Goal: Transaction & Acquisition: Book appointment/travel/reservation

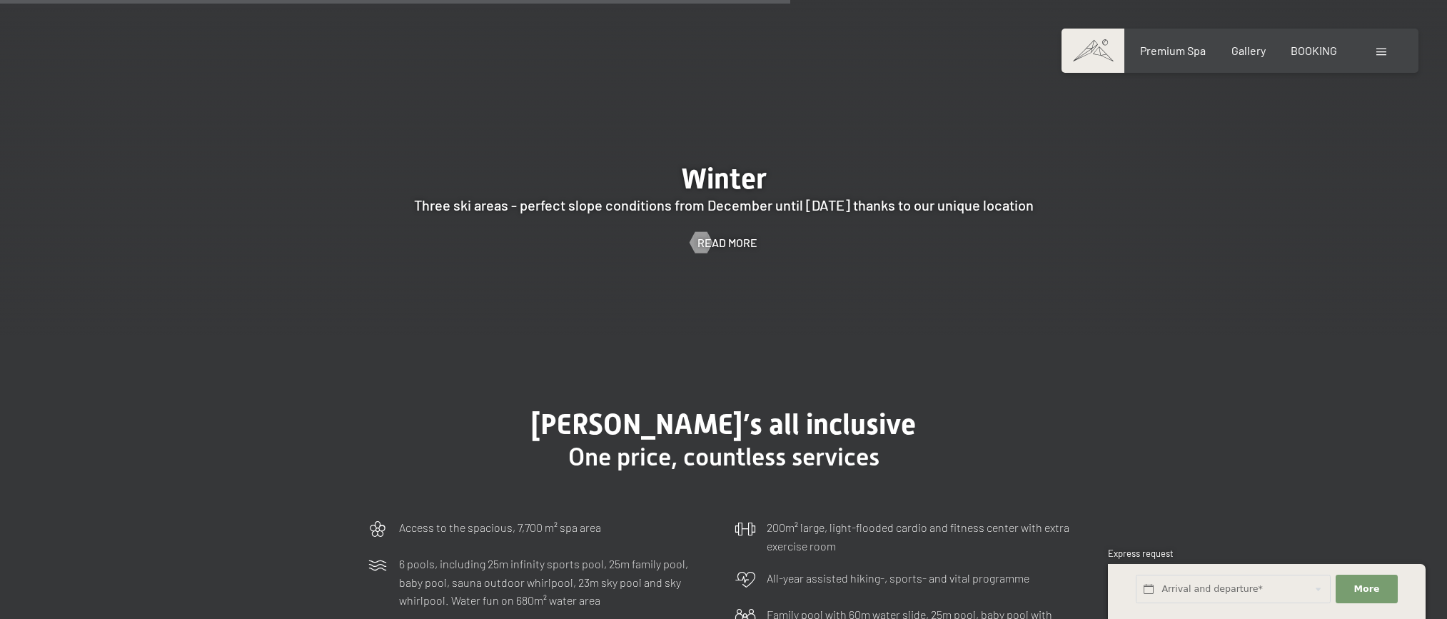
scroll to position [4147, 0]
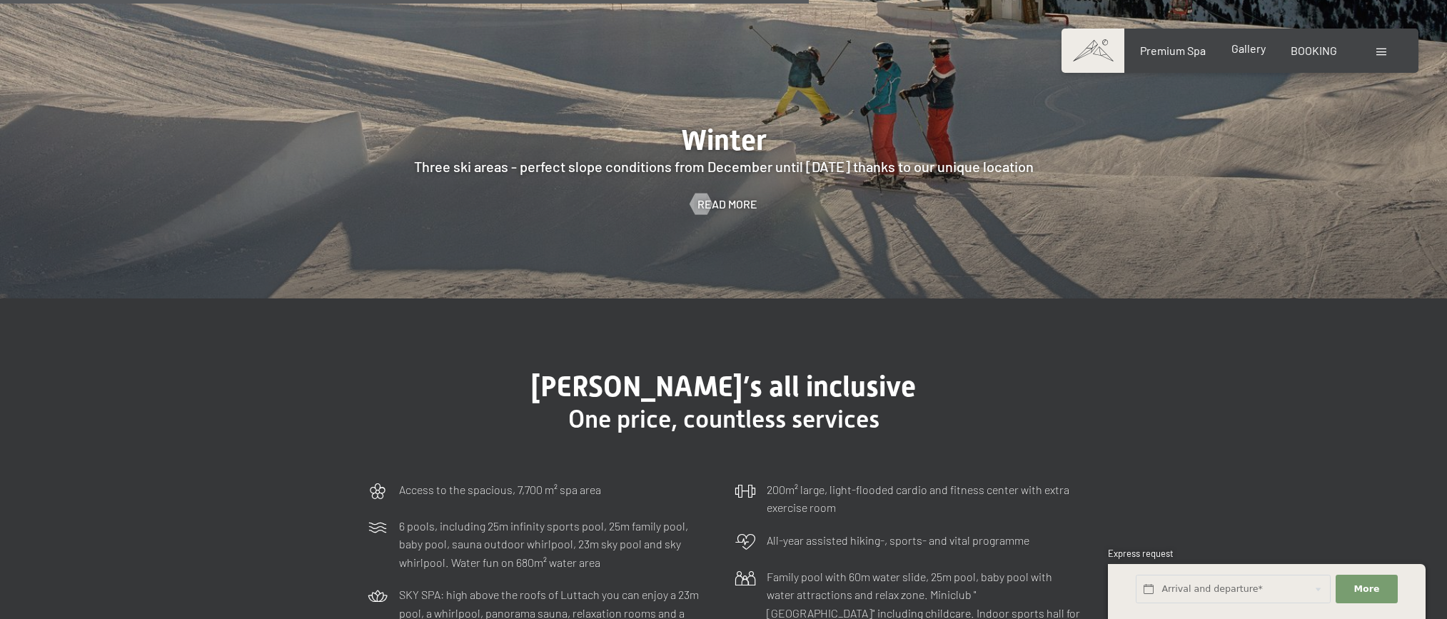
click at [1255, 54] on span "Gallery" at bounding box center [1249, 48] width 34 height 14
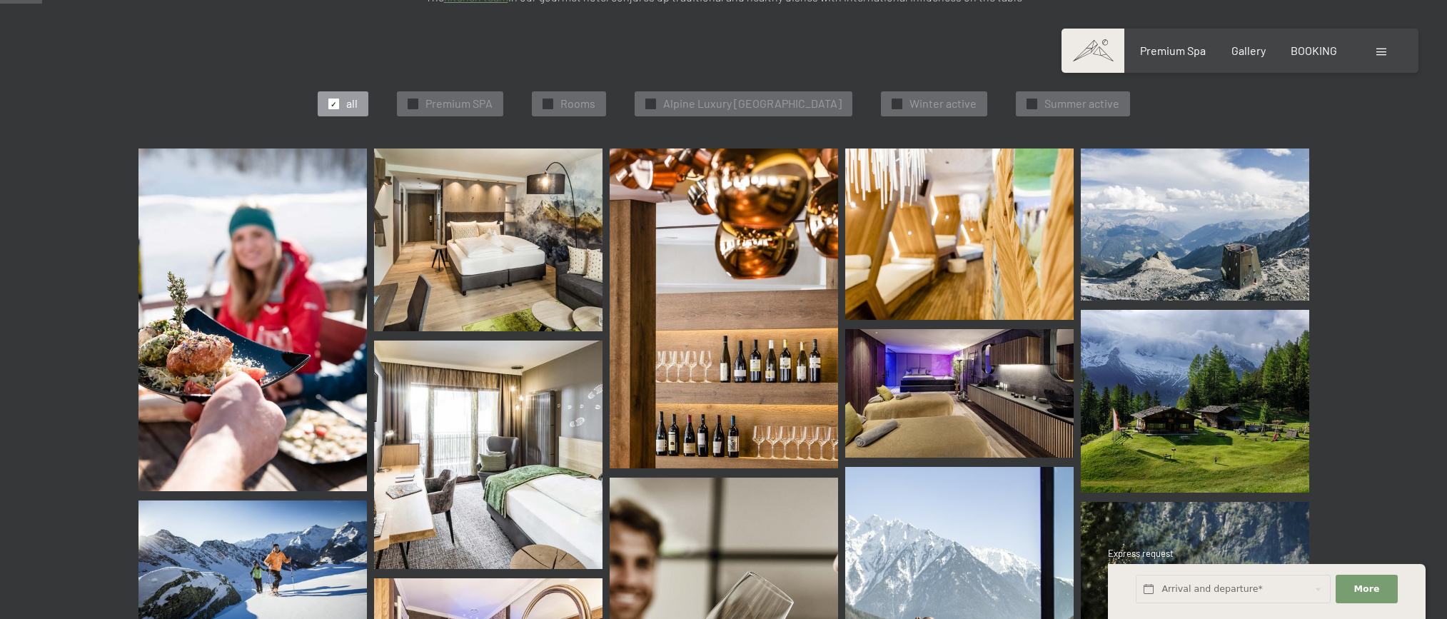
scroll to position [530, 0]
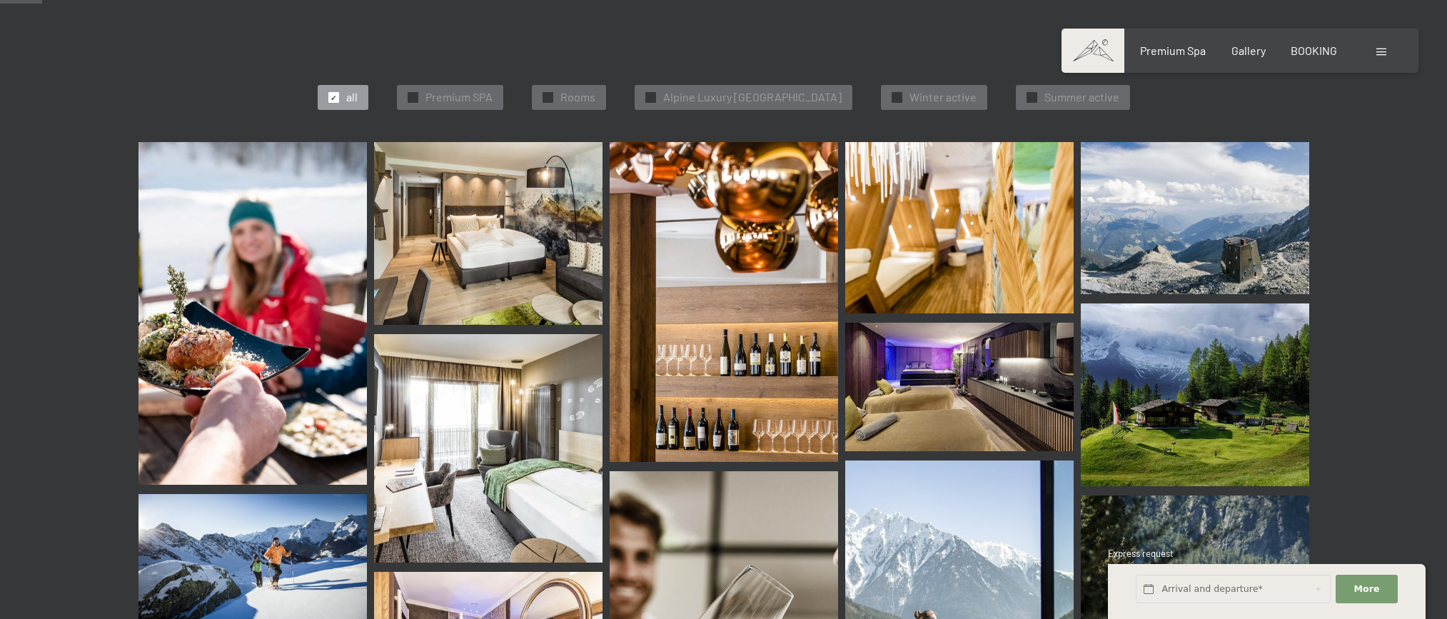
click at [960, 89] on span "Winter active" at bounding box center [943, 97] width 67 height 16
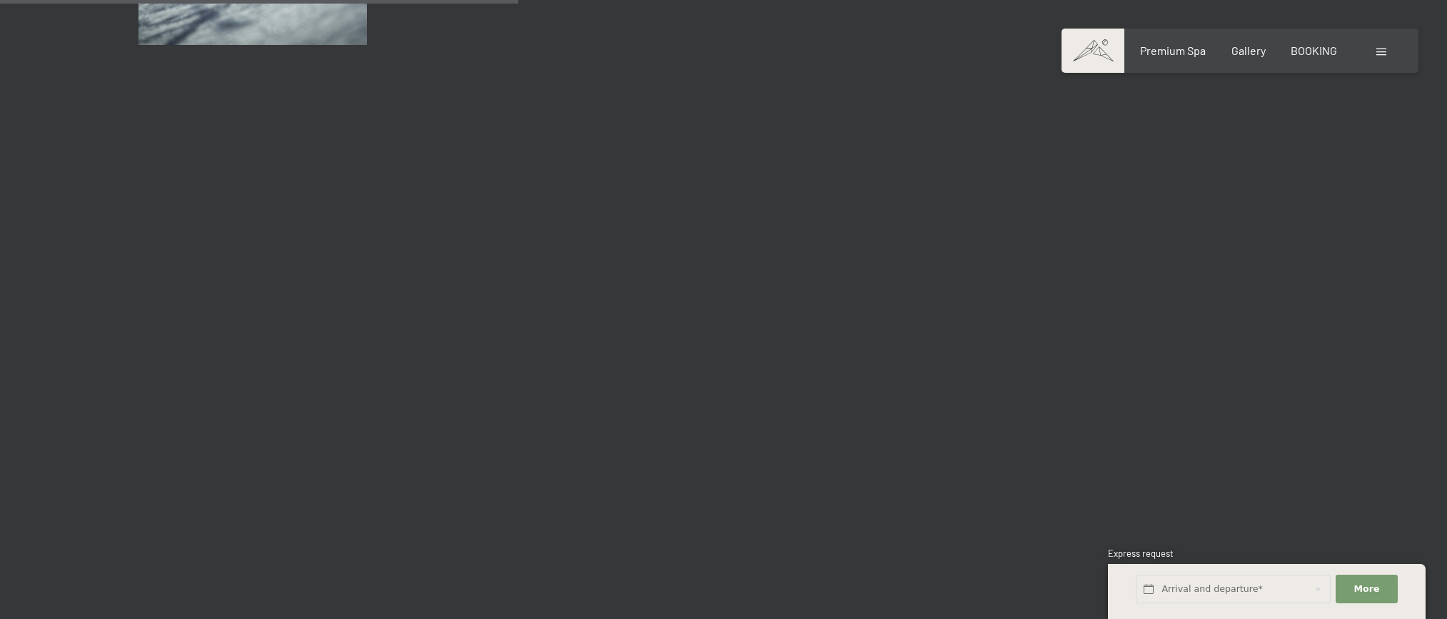
scroll to position [948, 0]
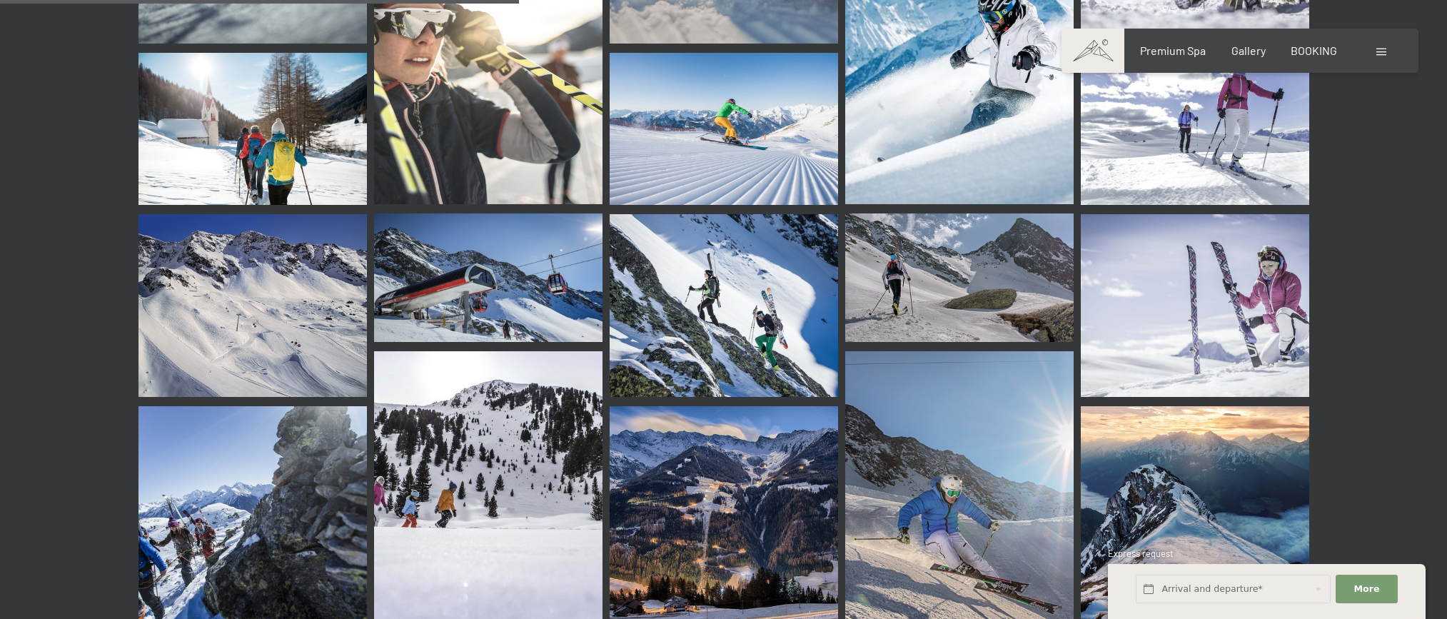
click at [721, 258] on img at bounding box center [724, 305] width 228 height 183
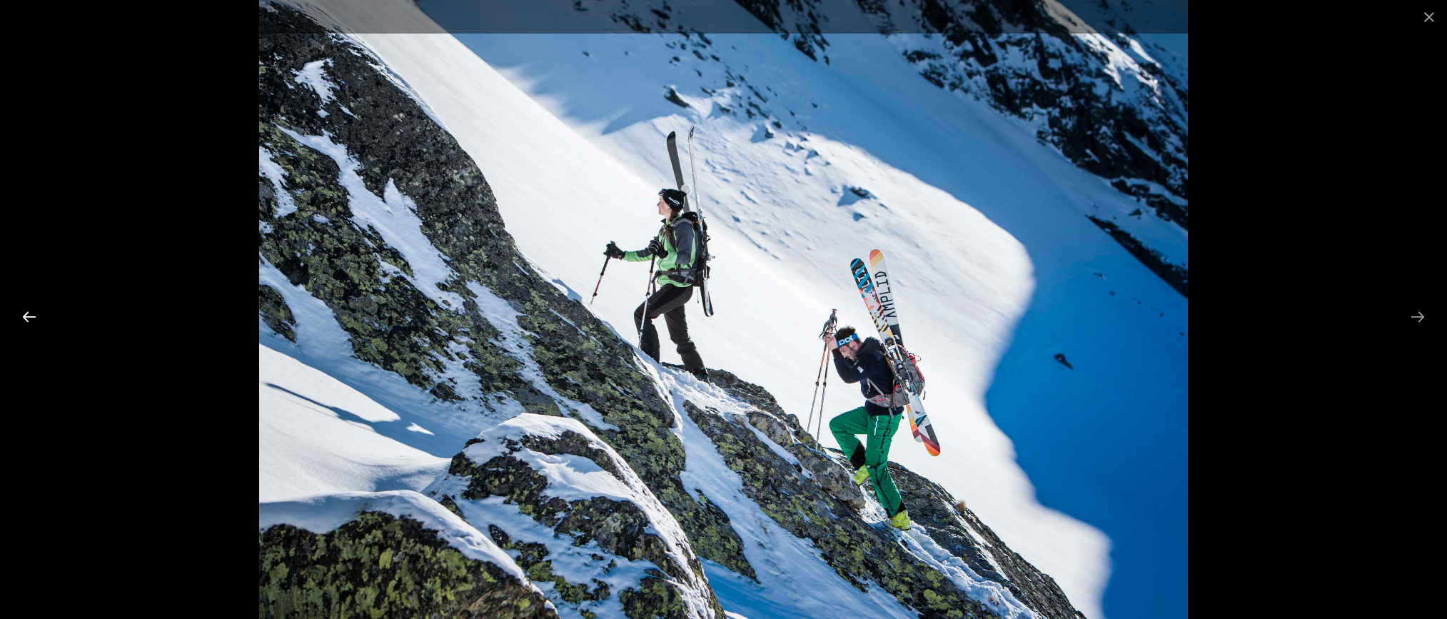
click at [13, 321] on div at bounding box center [723, 309] width 1447 height 619
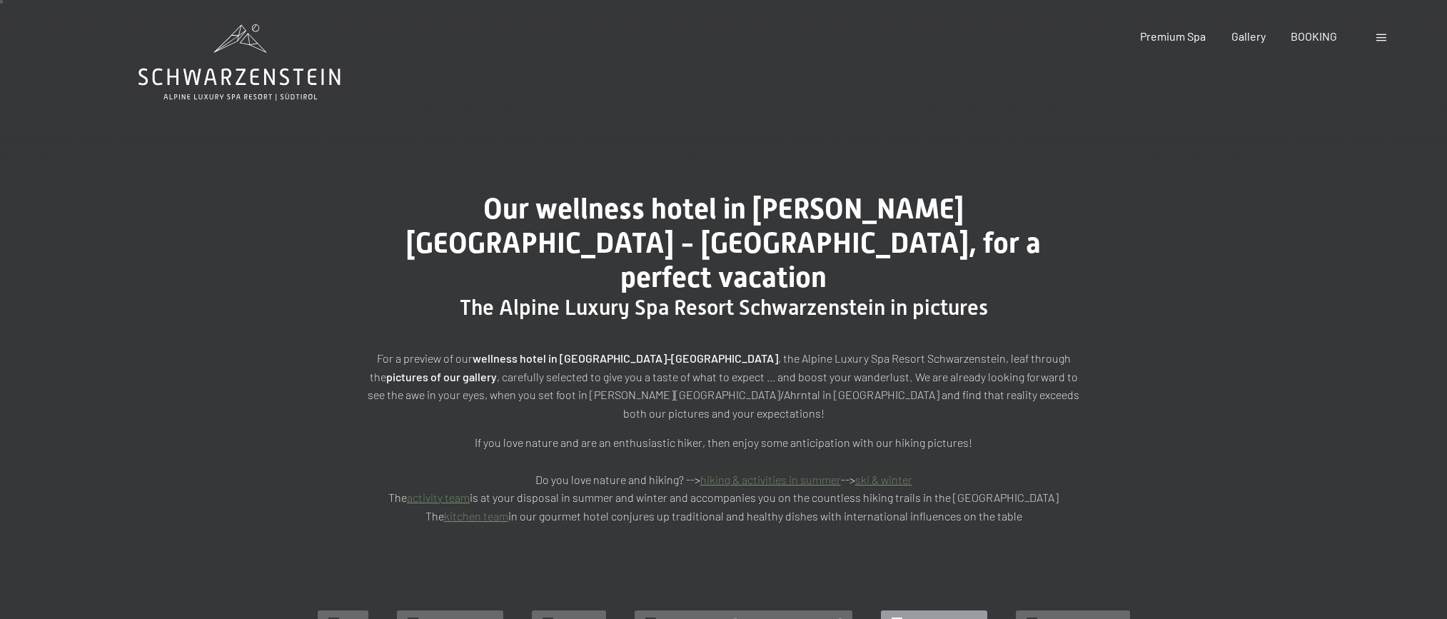
scroll to position [8, 0]
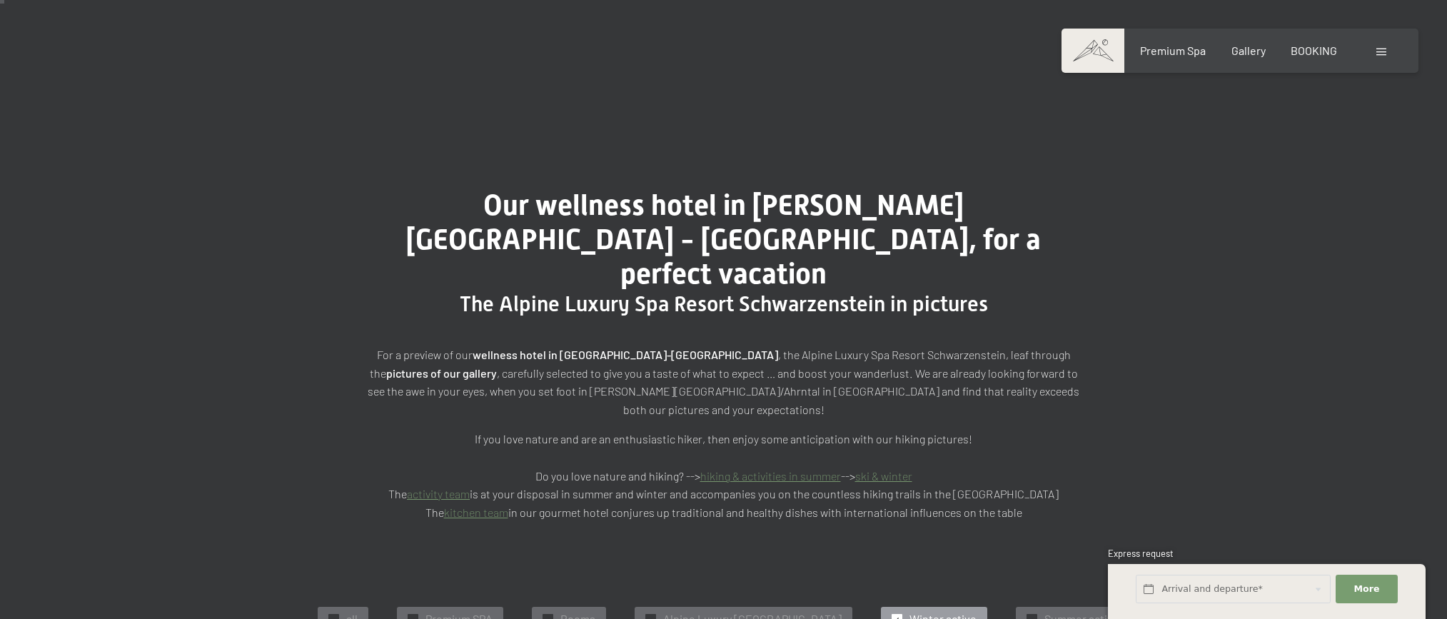
click at [897, 469] on link "ski & winter" at bounding box center [883, 476] width 57 height 14
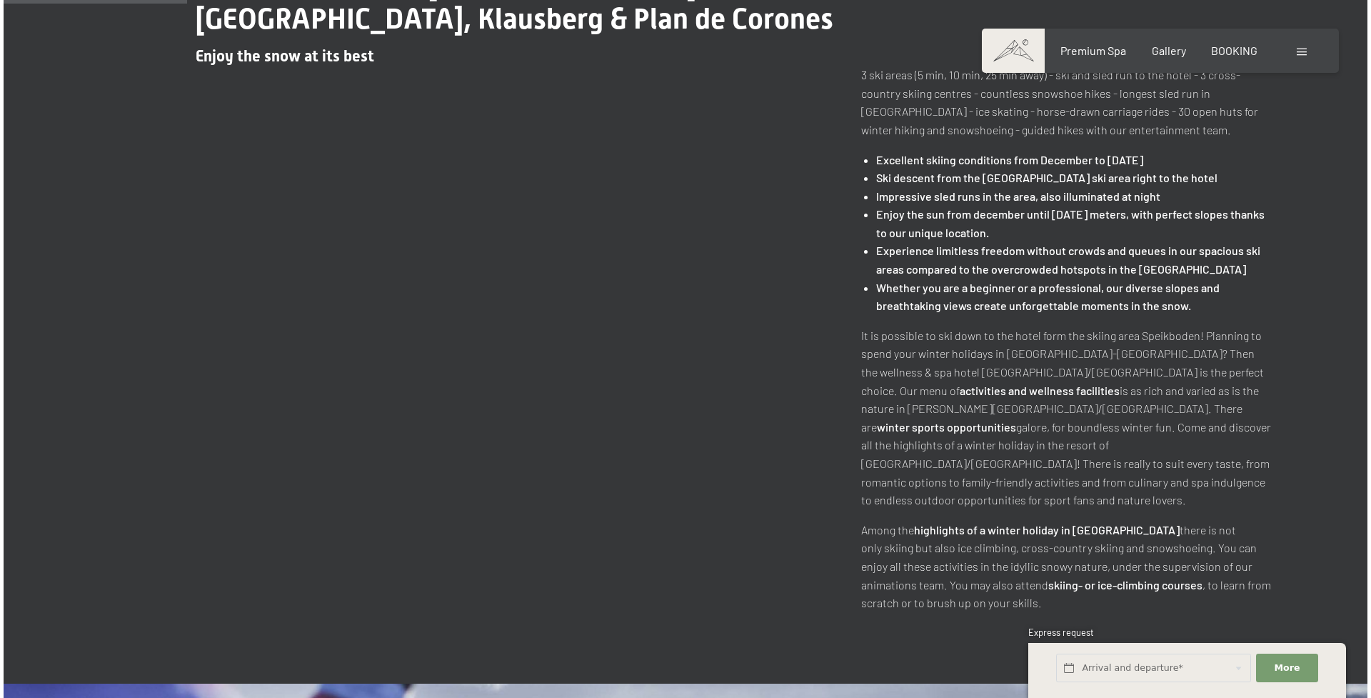
scroll to position [625, 0]
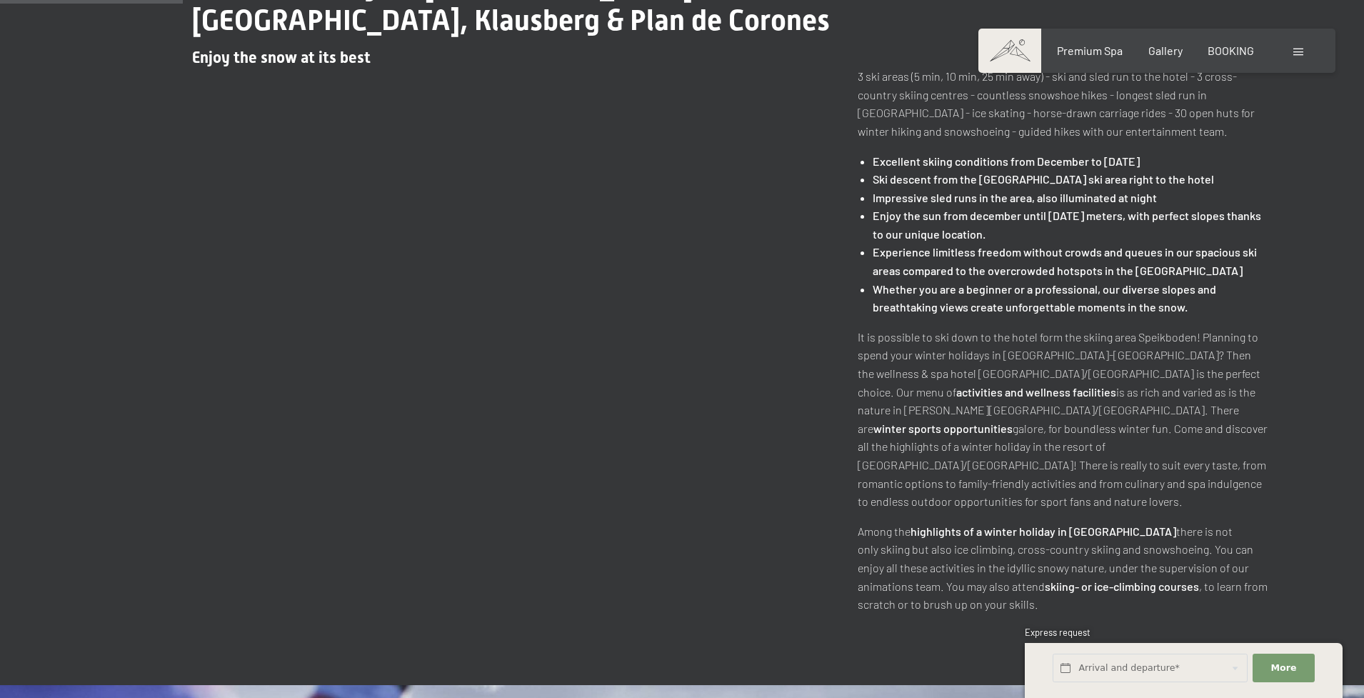
click at [1292, 50] on div "Booking Enquiries Premium Spa Gallery BOOKING DE IT EN Vouchers Gallery Enquiri…" at bounding box center [1157, 51] width 300 height 16
click at [1297, 52] on span at bounding box center [1298, 52] width 10 height 7
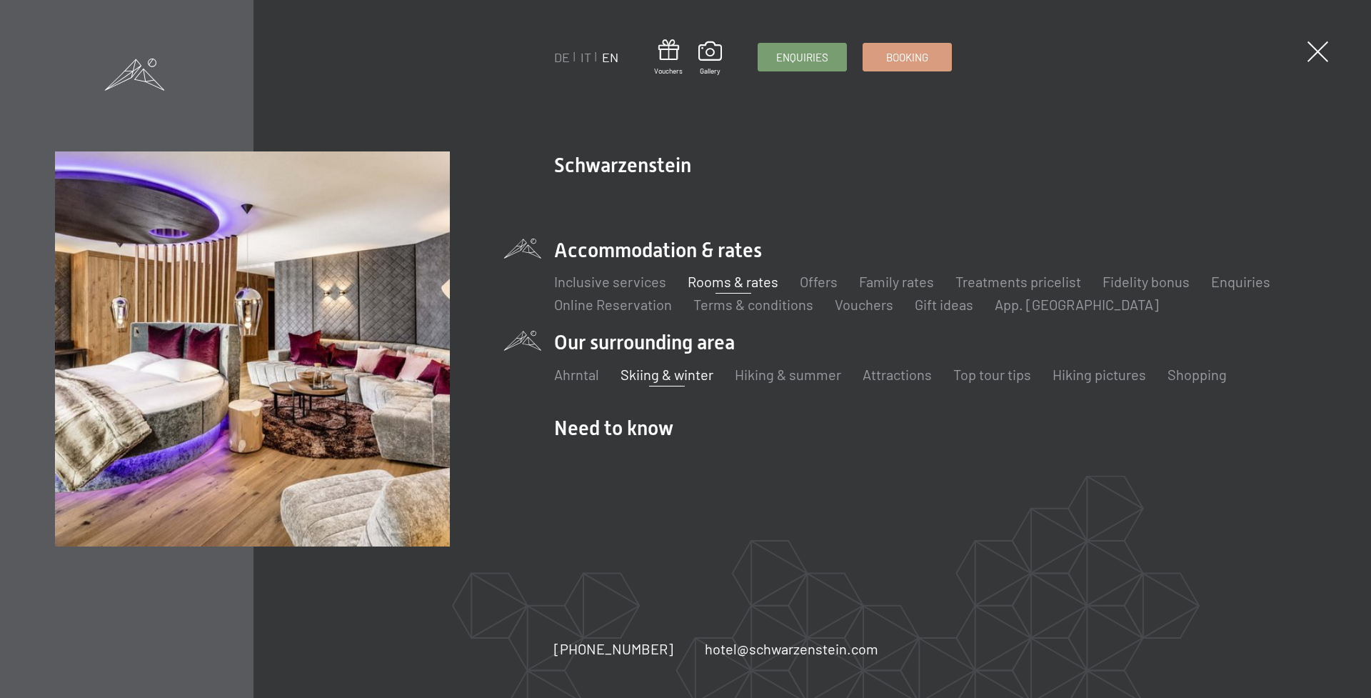
click at [716, 281] on link "Rooms & rates" at bounding box center [733, 281] width 91 height 17
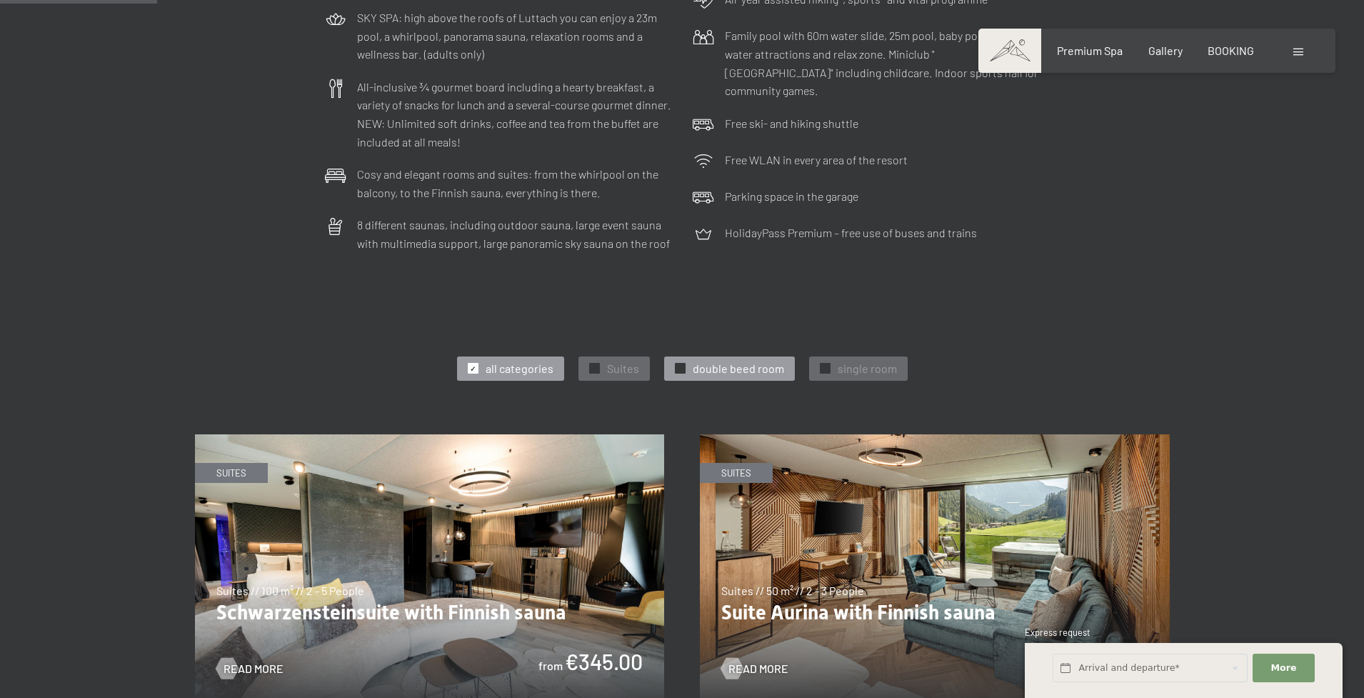
scroll to position [524, 0]
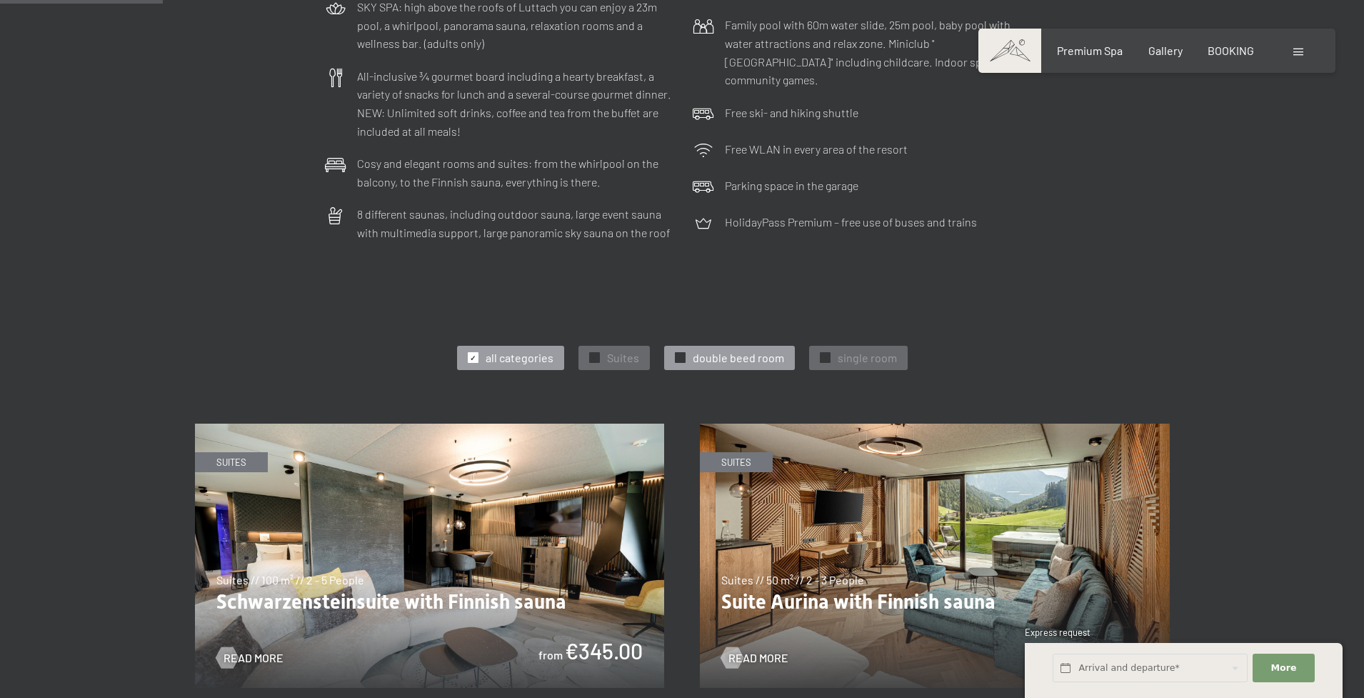
click at [713, 350] on span "double beed room" at bounding box center [738, 358] width 91 height 16
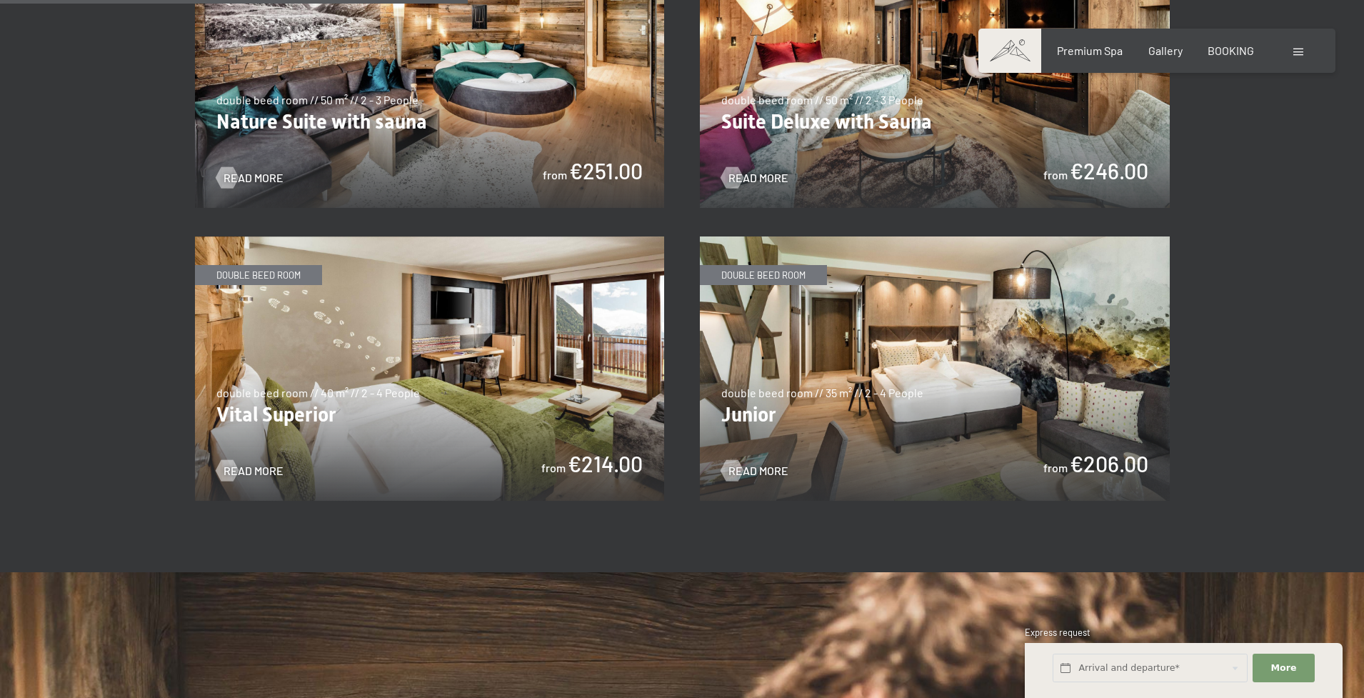
scroll to position [1007, 0]
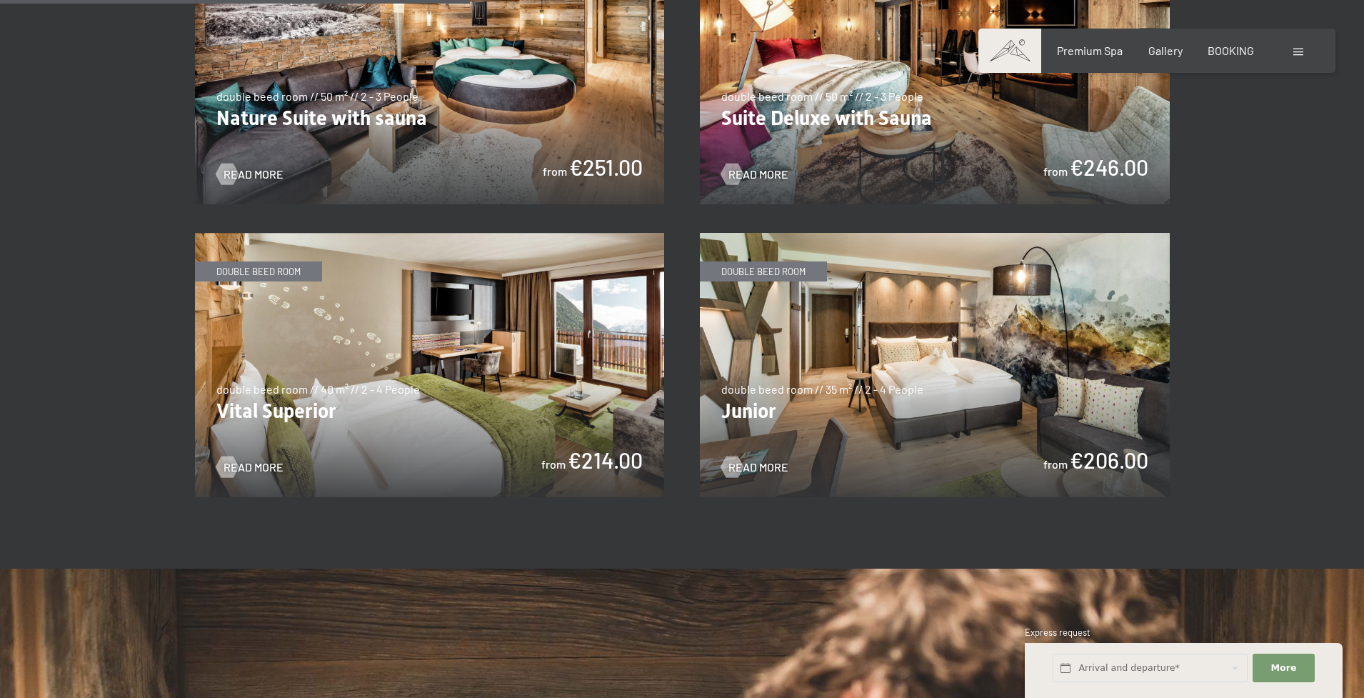
click at [893, 325] on img at bounding box center [935, 365] width 470 height 264
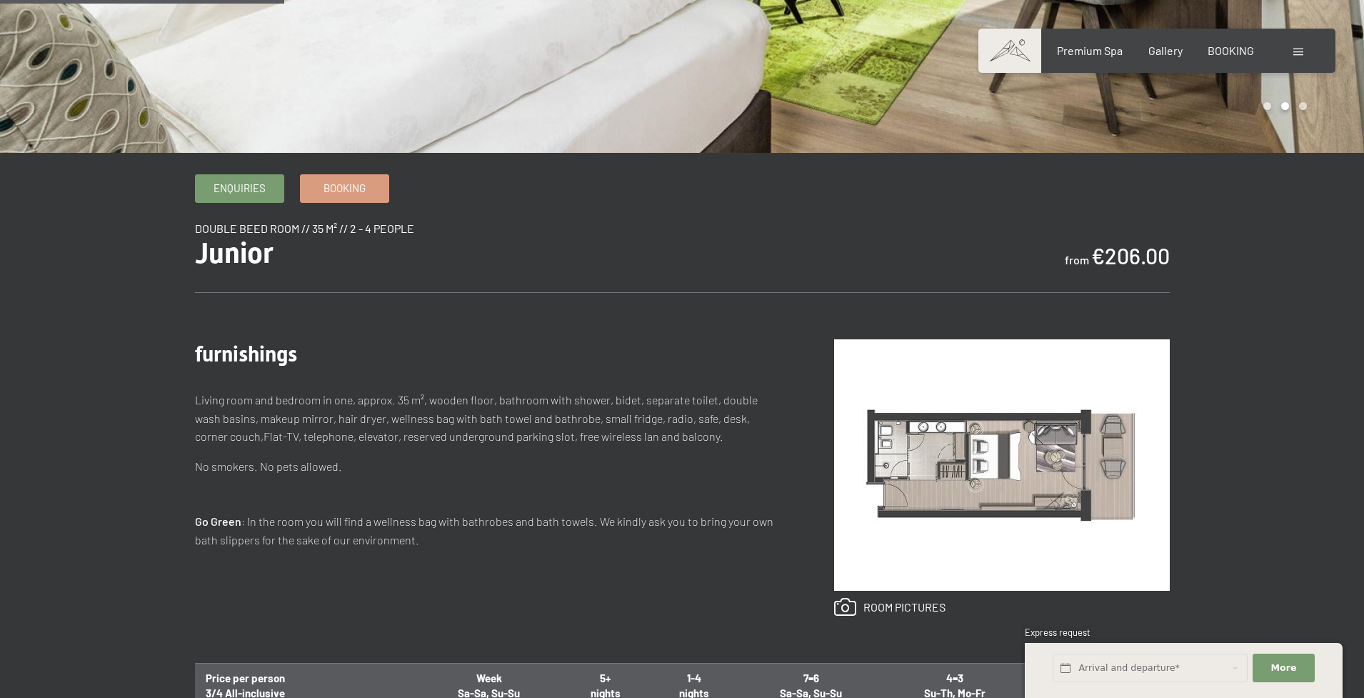
scroll to position [399, 0]
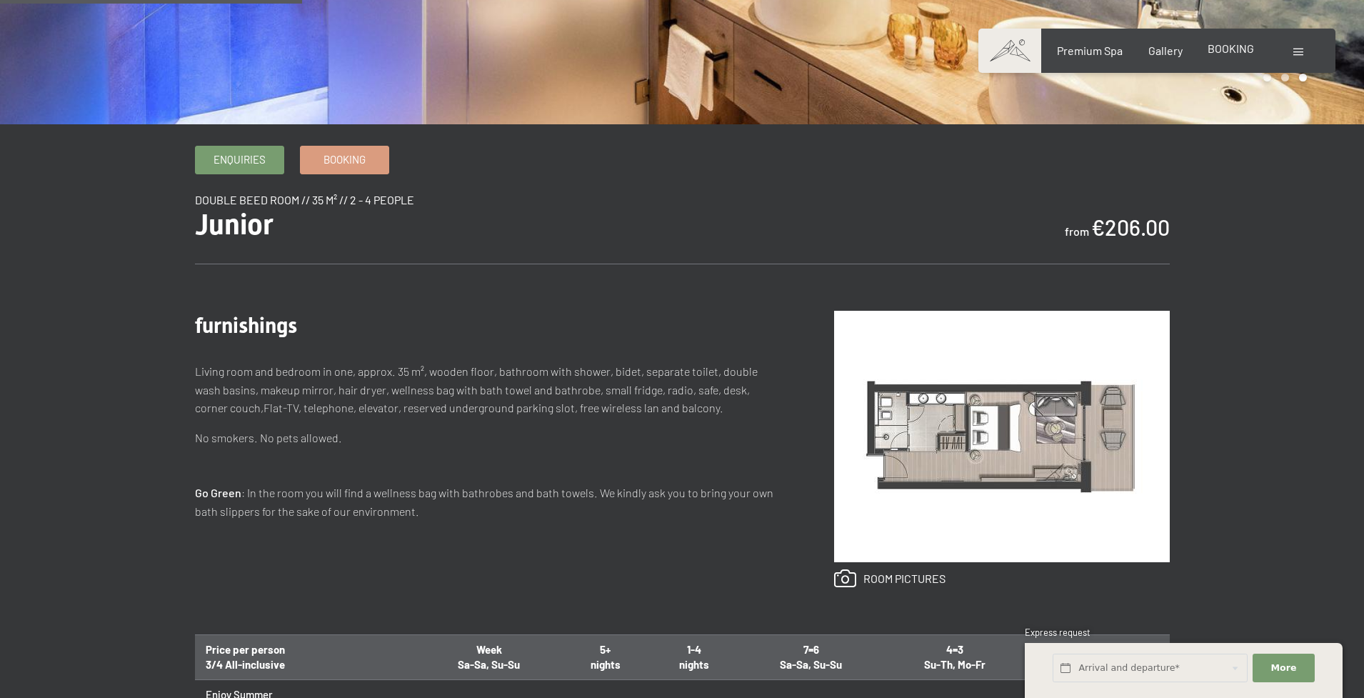
click at [1245, 51] on span "BOOKING" at bounding box center [1230, 48] width 46 height 14
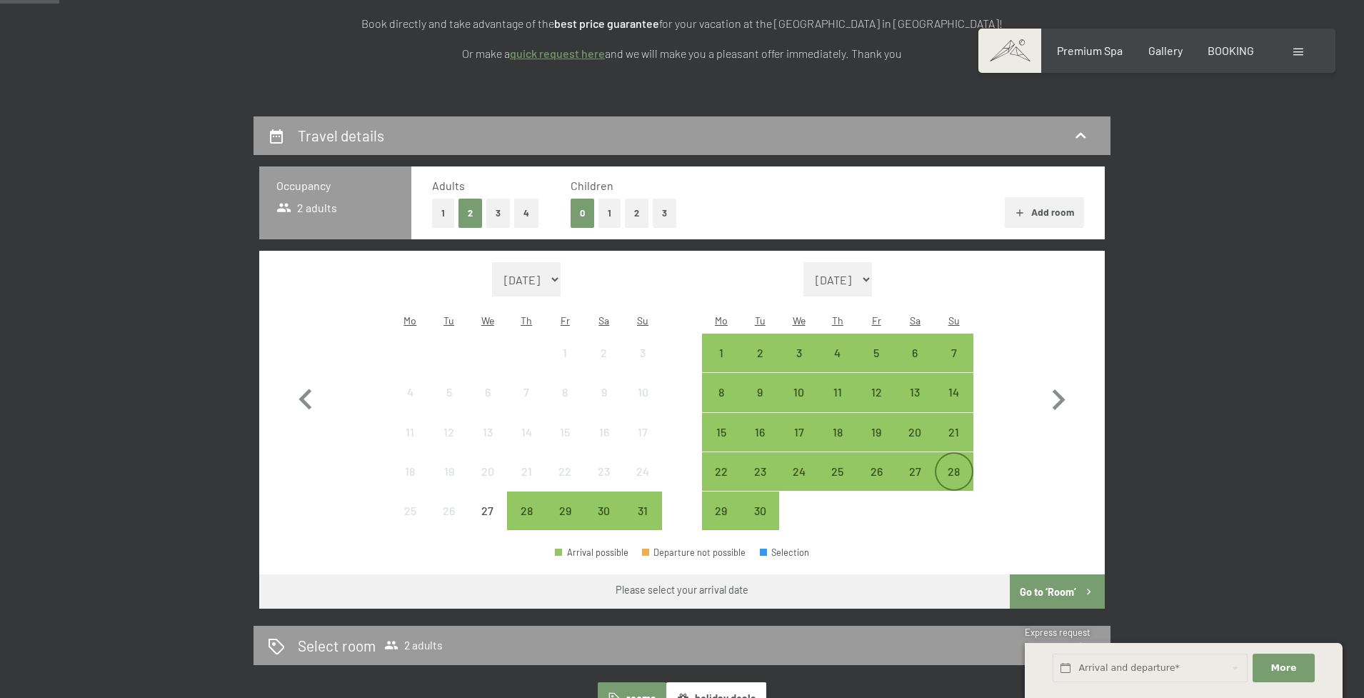
scroll to position [264, 0]
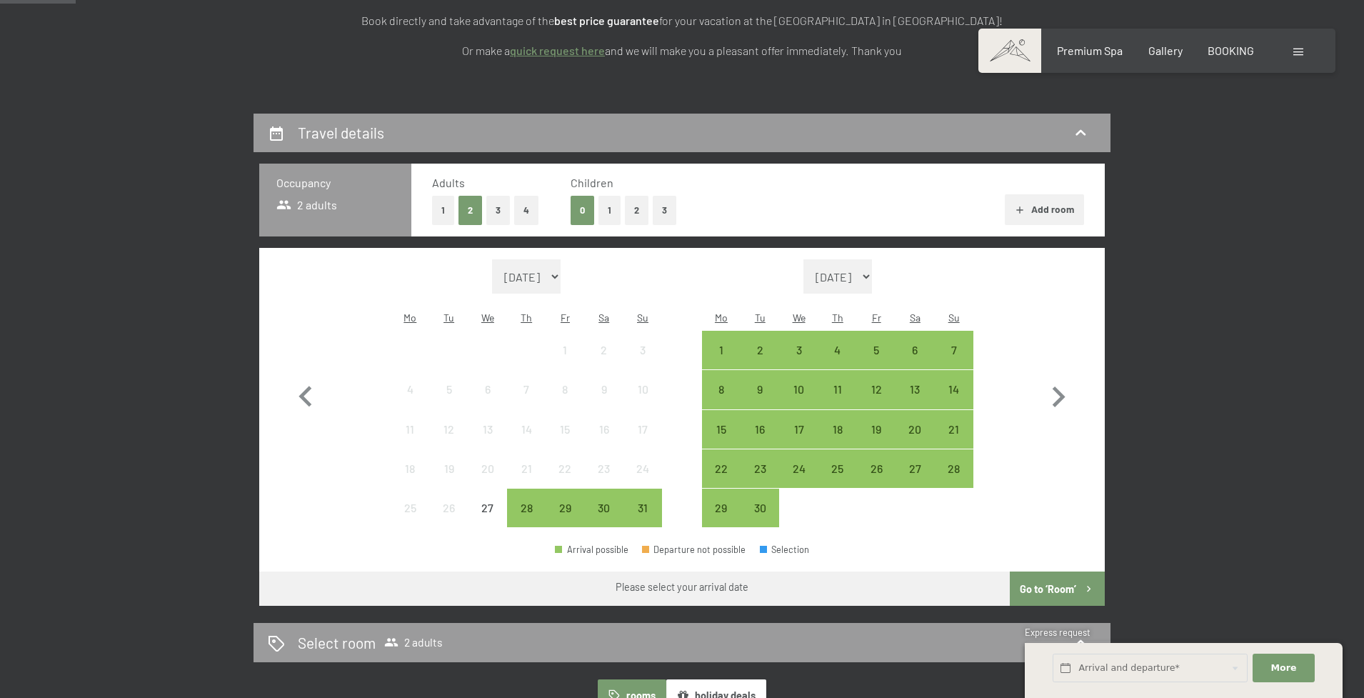
select select "[DATE]"
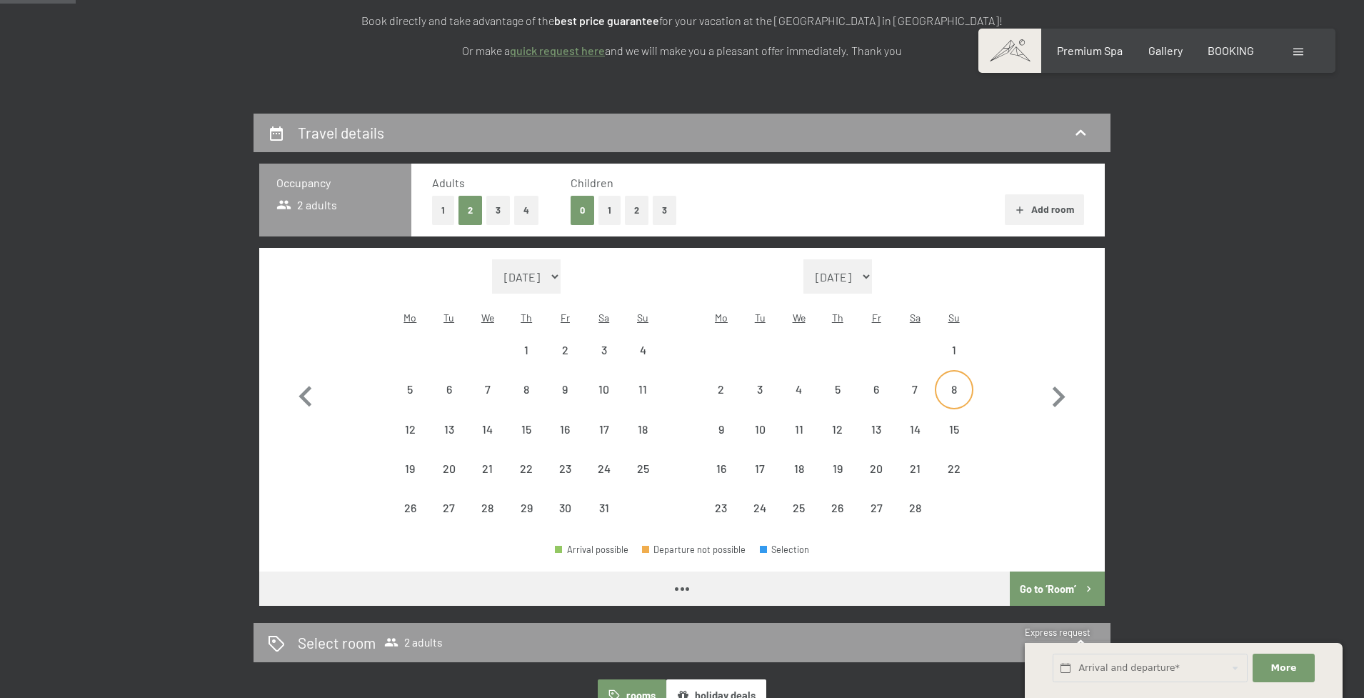
select select "[DATE]"
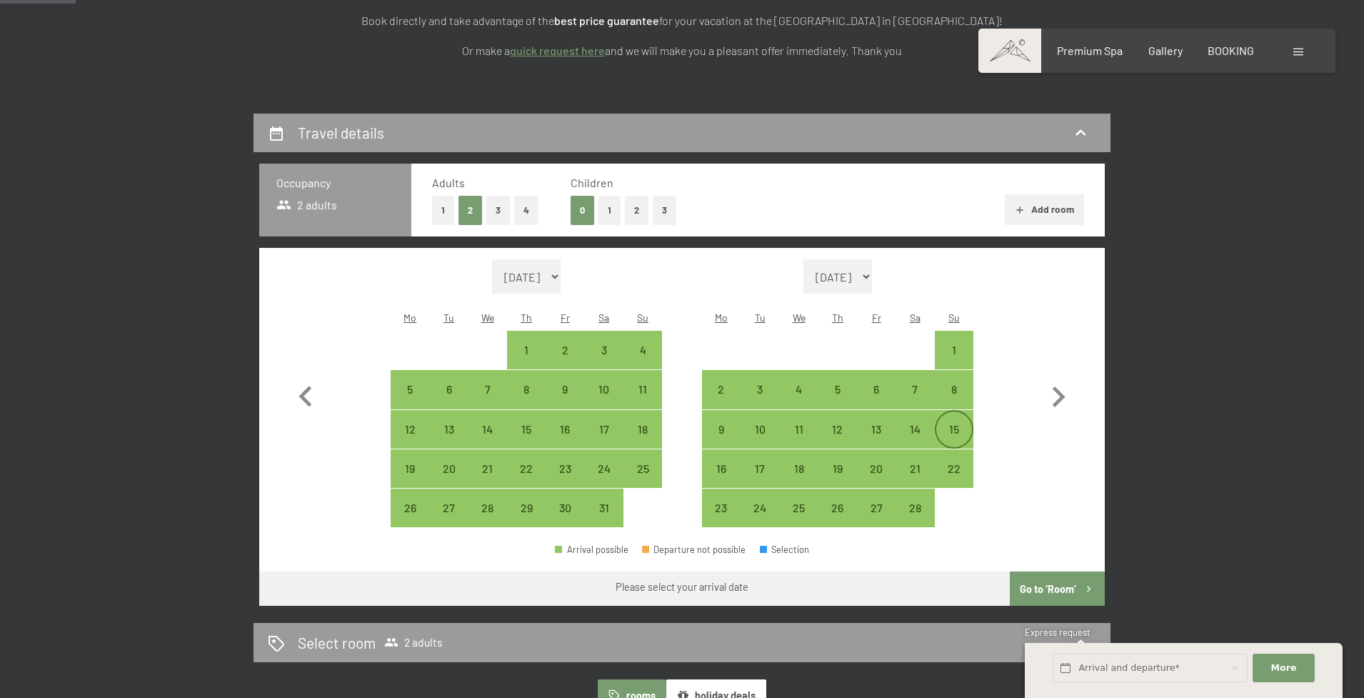
click at [946, 423] on div "15" at bounding box center [954, 441] width 36 height 36
select select "[DATE]"
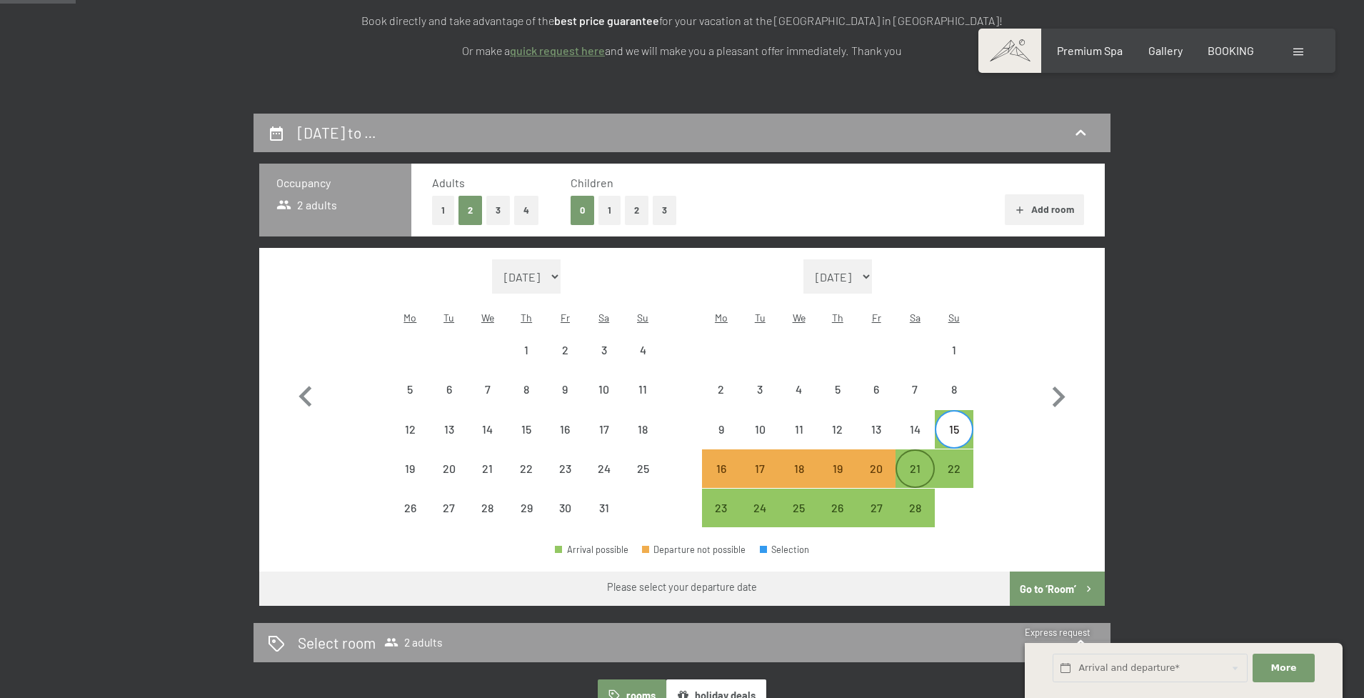
click at [910, 463] on div "21" at bounding box center [915, 481] width 36 height 36
select select "[DATE]"
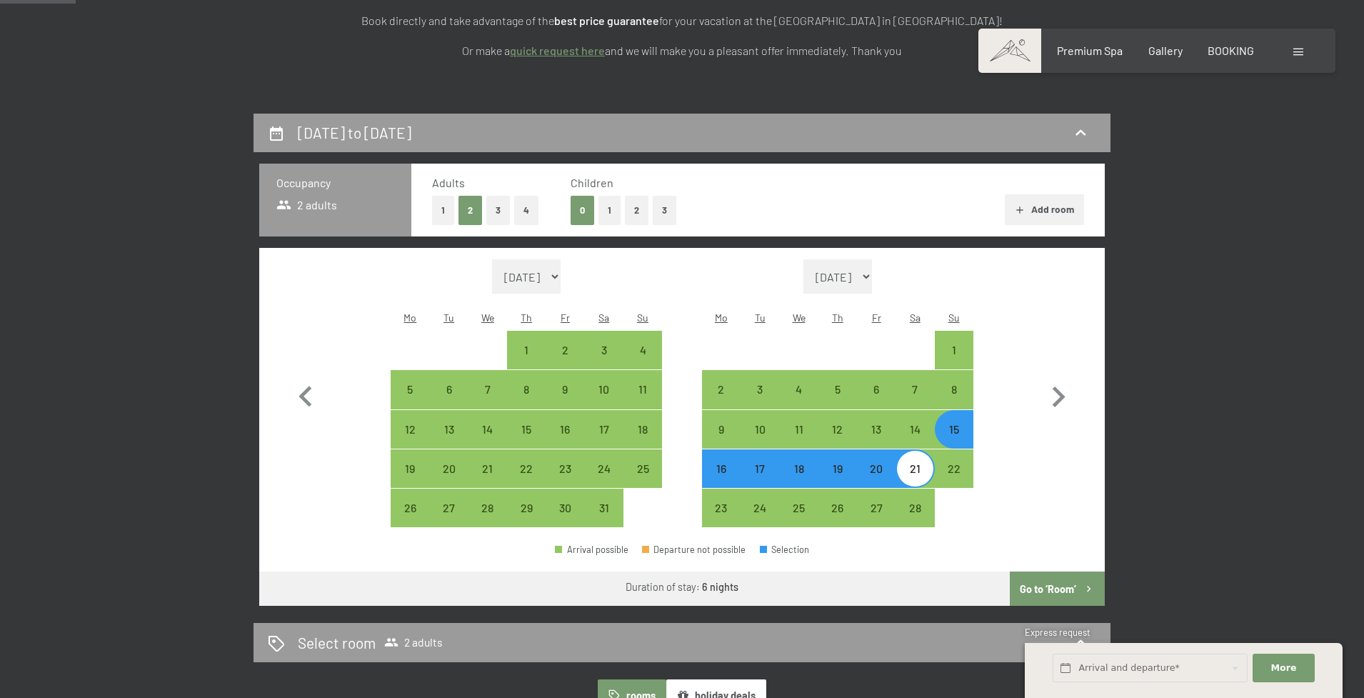
click at [1050, 571] on button "Go to ‘Room’" at bounding box center [1057, 588] width 95 height 34
select select "[DATE]"
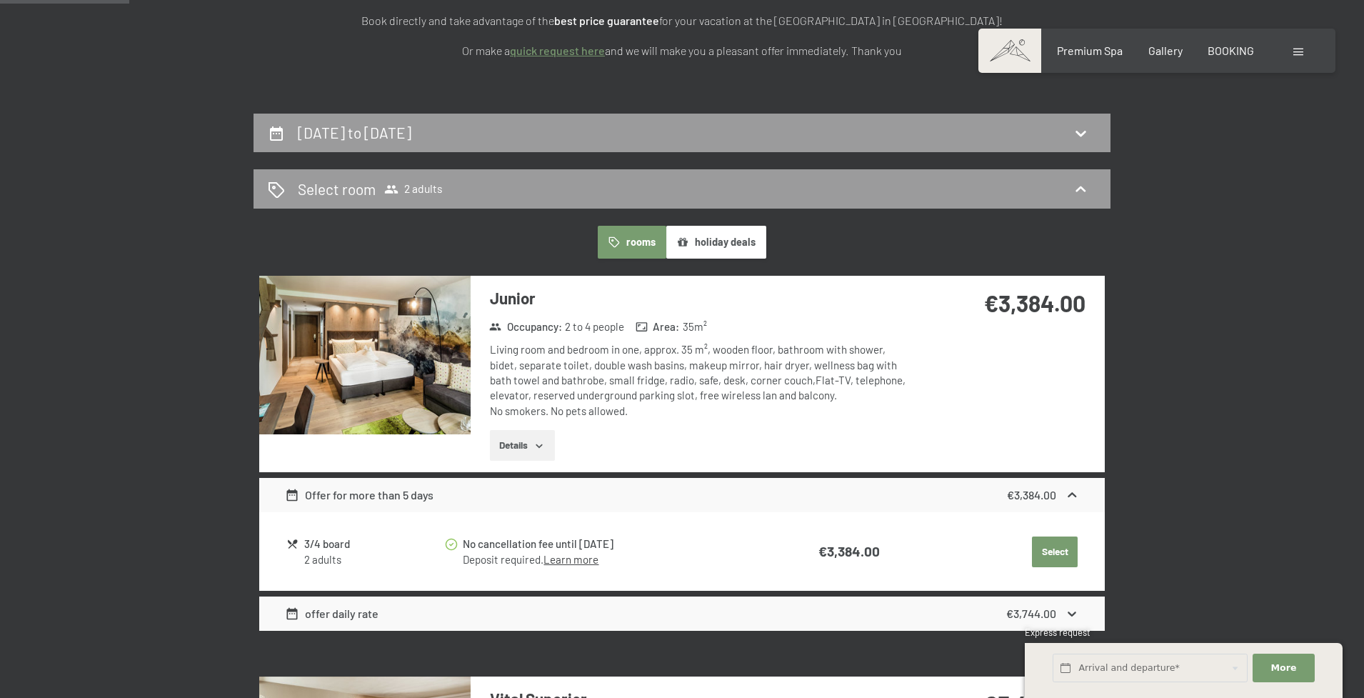
scroll to position [376, 0]
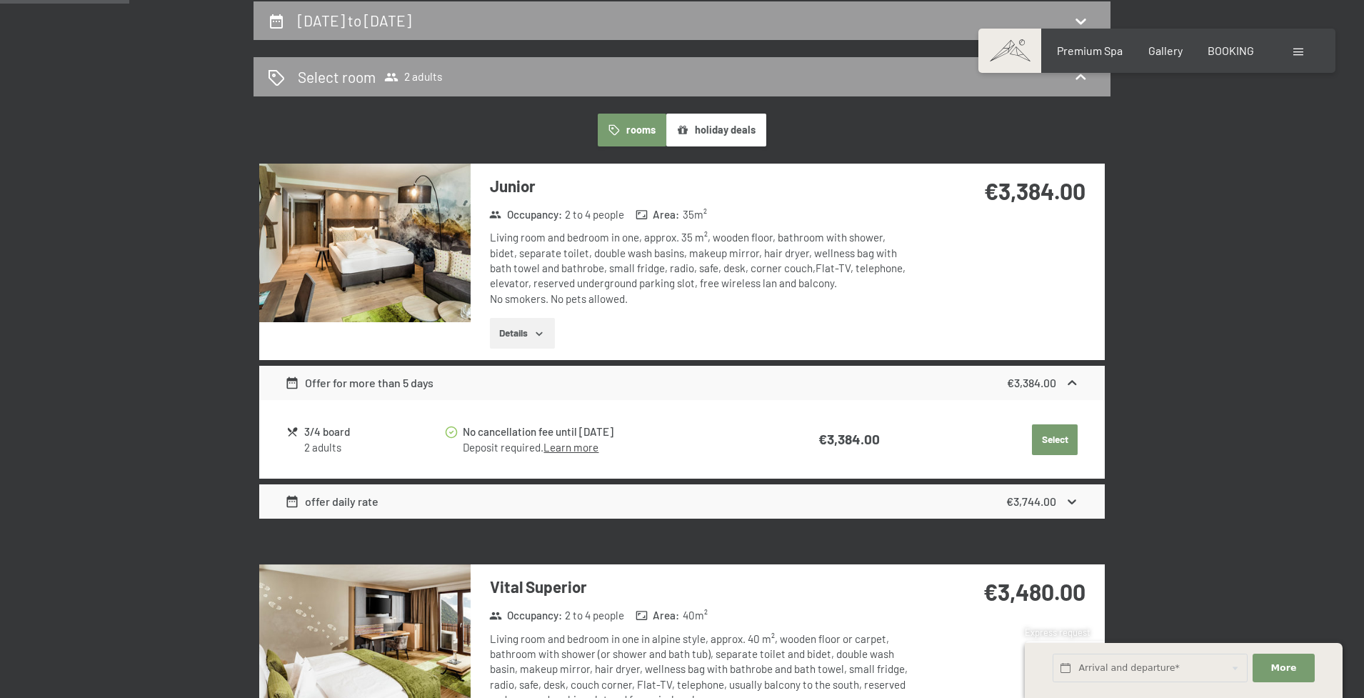
click at [720, 132] on button "holiday deals" at bounding box center [716, 130] width 100 height 33
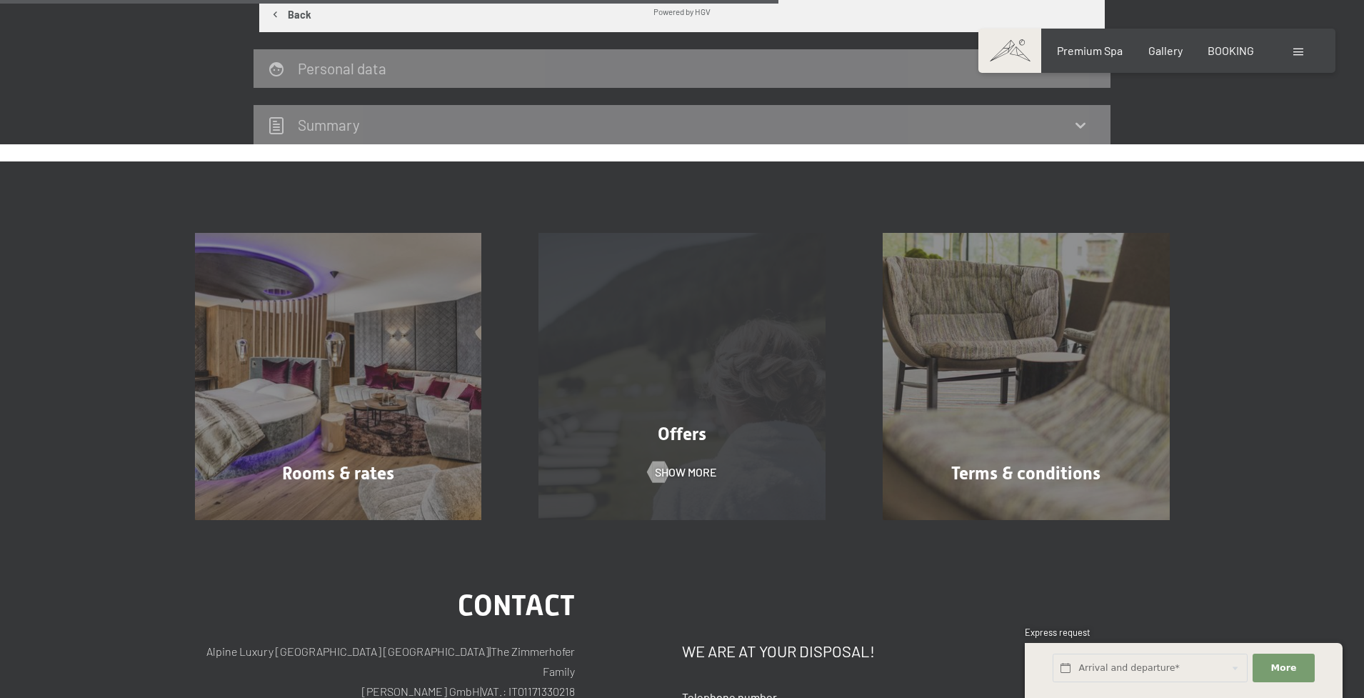
scroll to position [640, 0]
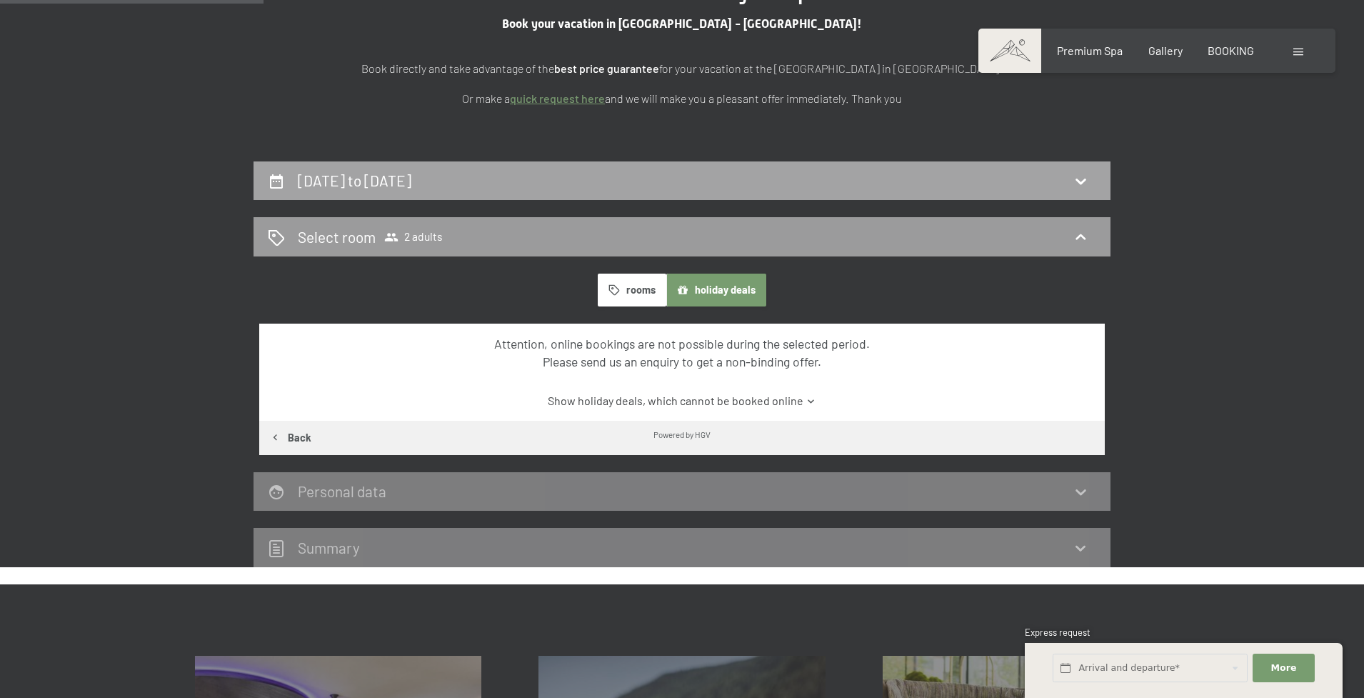
click at [680, 184] on div "[DATE] to [DATE]" at bounding box center [682, 180] width 828 height 21
select select "[DATE]"
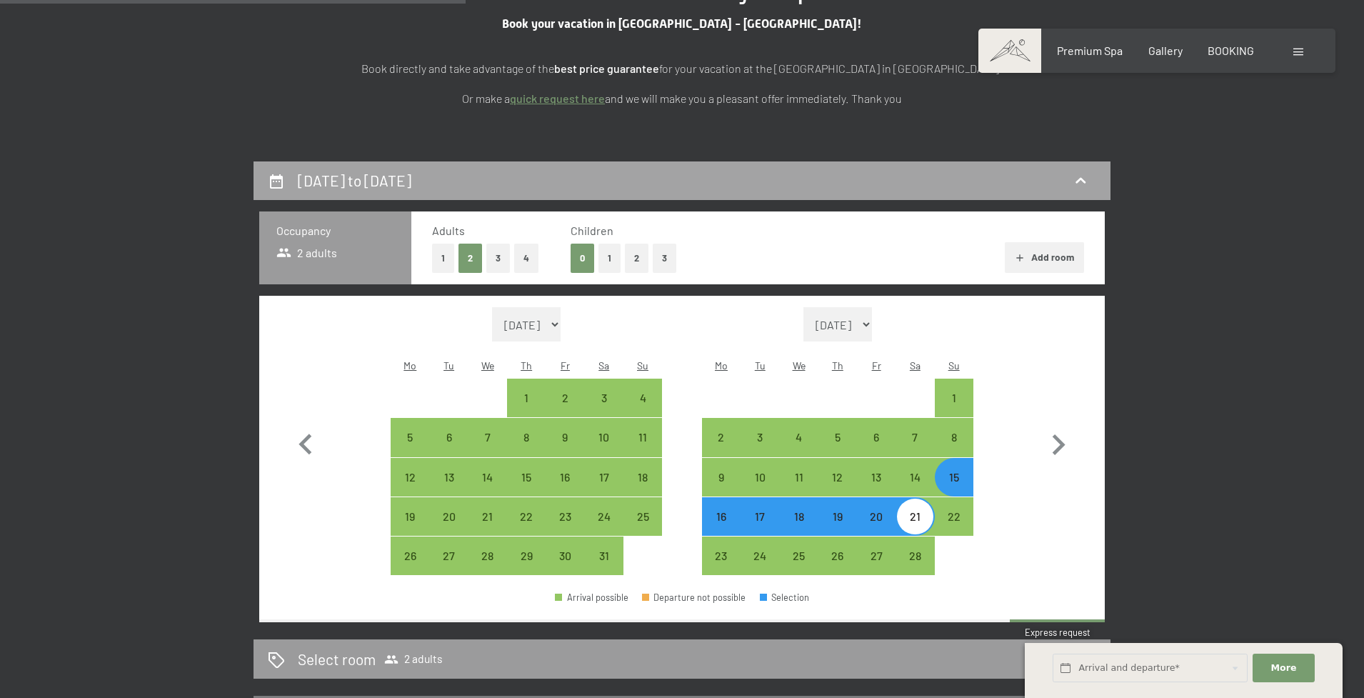
scroll to position [376, 0]
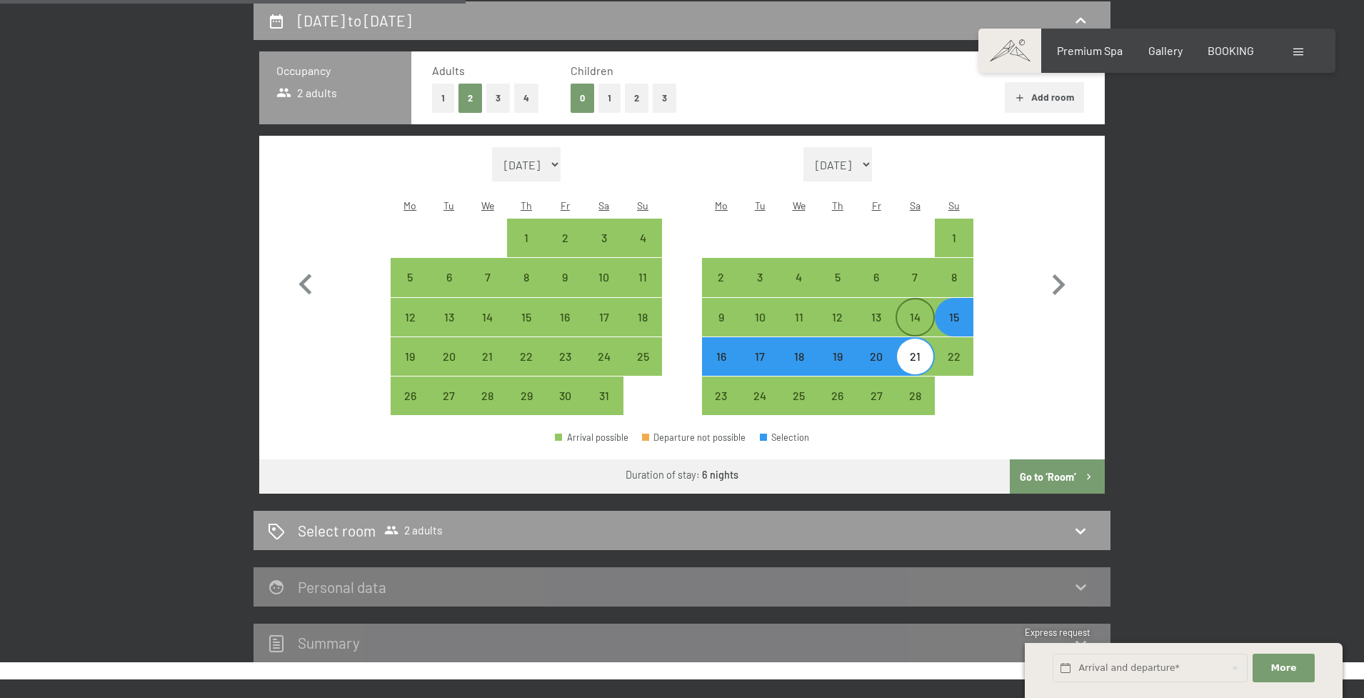
click at [905, 311] on div "14" at bounding box center [915, 329] width 36 height 36
select select "[DATE]"
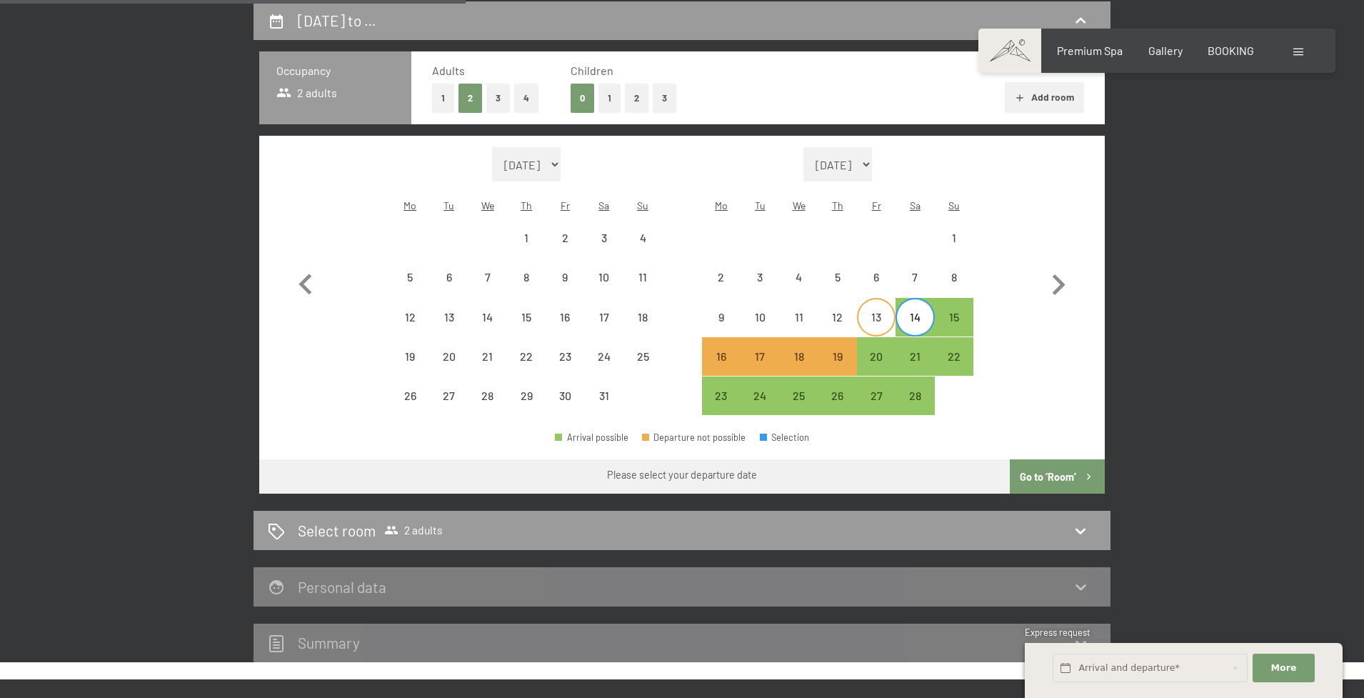
click at [878, 311] on div "13" at bounding box center [876, 329] width 36 height 36
select select "[DATE]"
click at [838, 351] on div "19" at bounding box center [838, 369] width 36 height 36
select select "[DATE]"
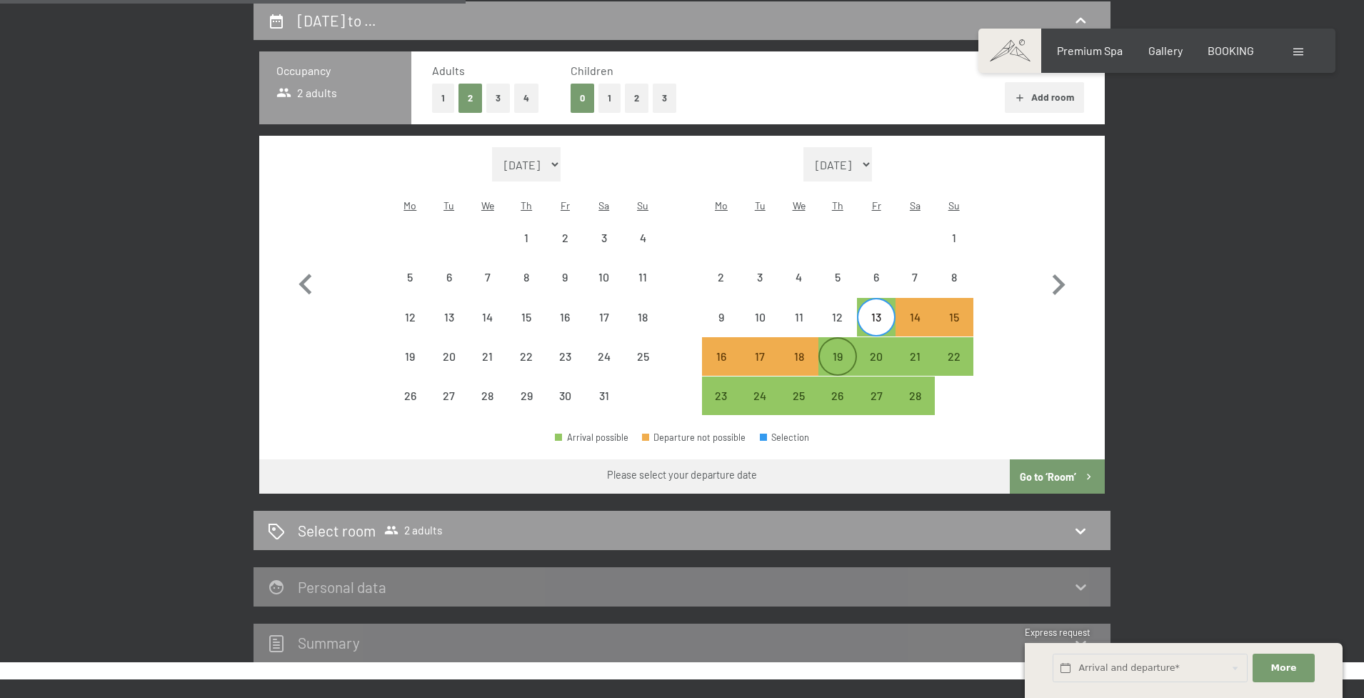
select select "[DATE]"
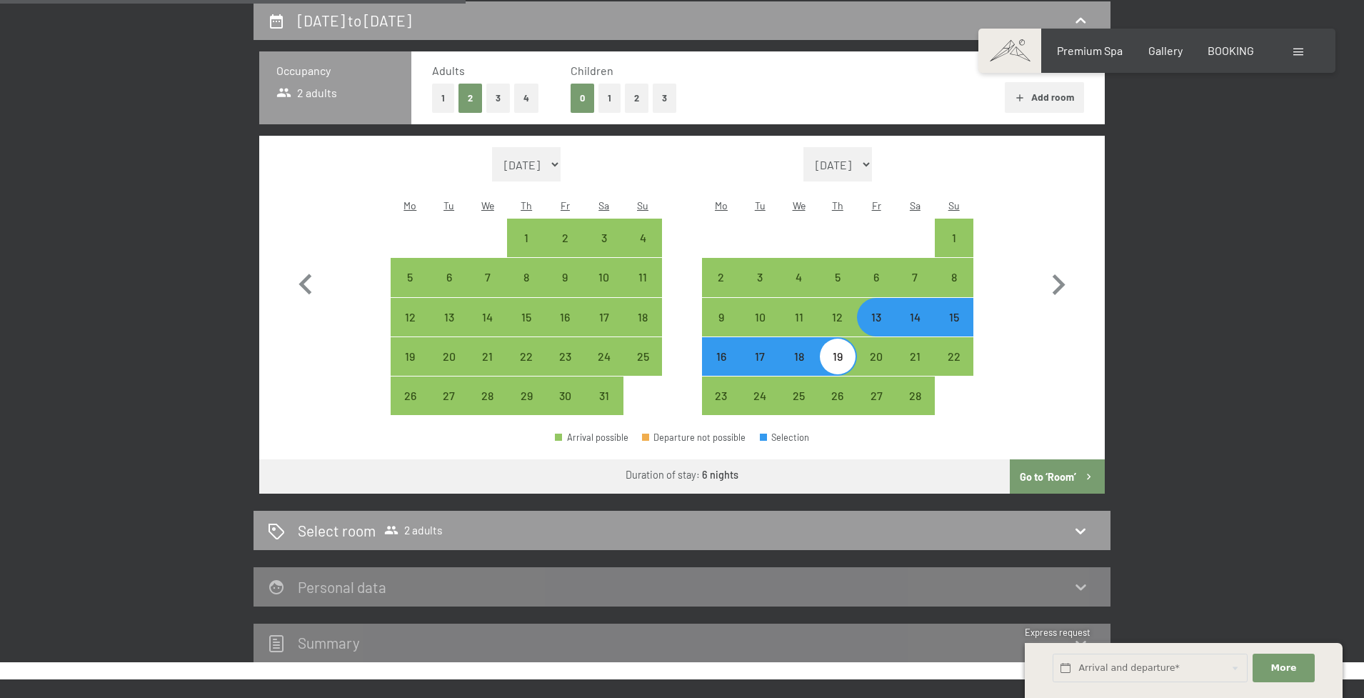
click at [1064, 464] on button "Go to ‘Room’" at bounding box center [1057, 476] width 95 height 34
select select "[DATE]"
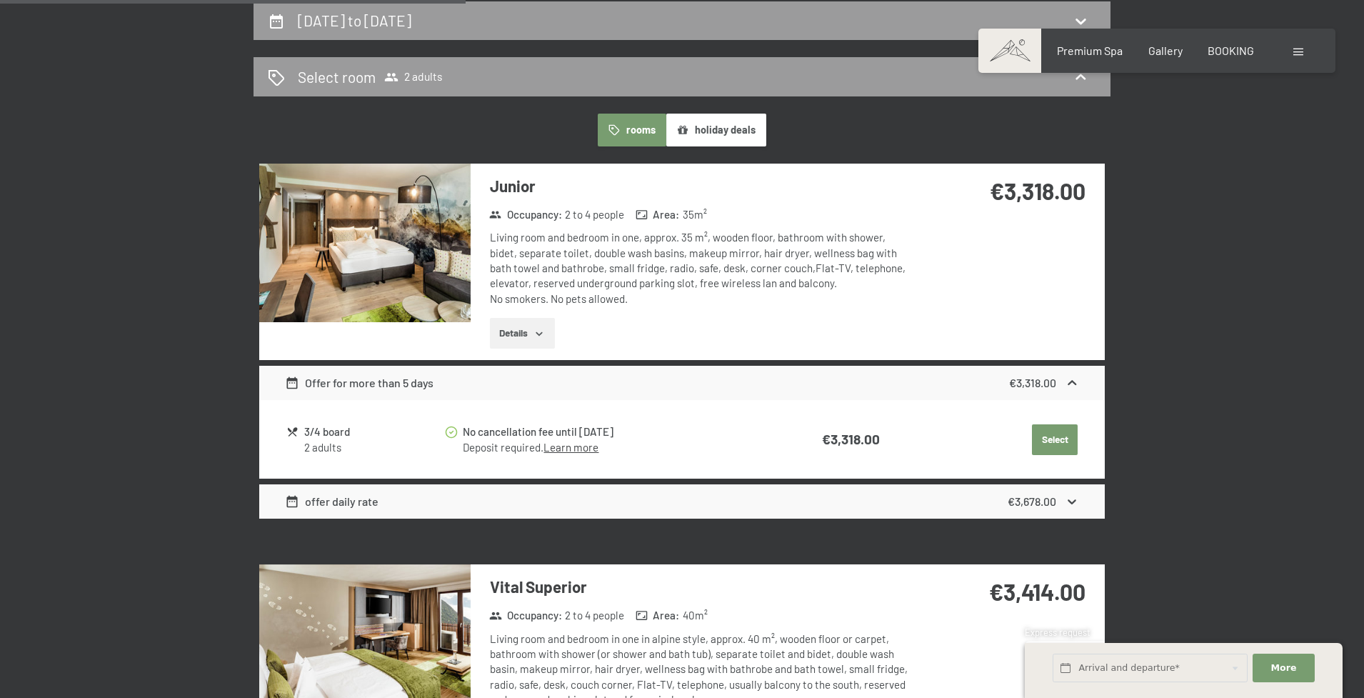
click at [650, 131] on button "rooms" at bounding box center [632, 130] width 68 height 33
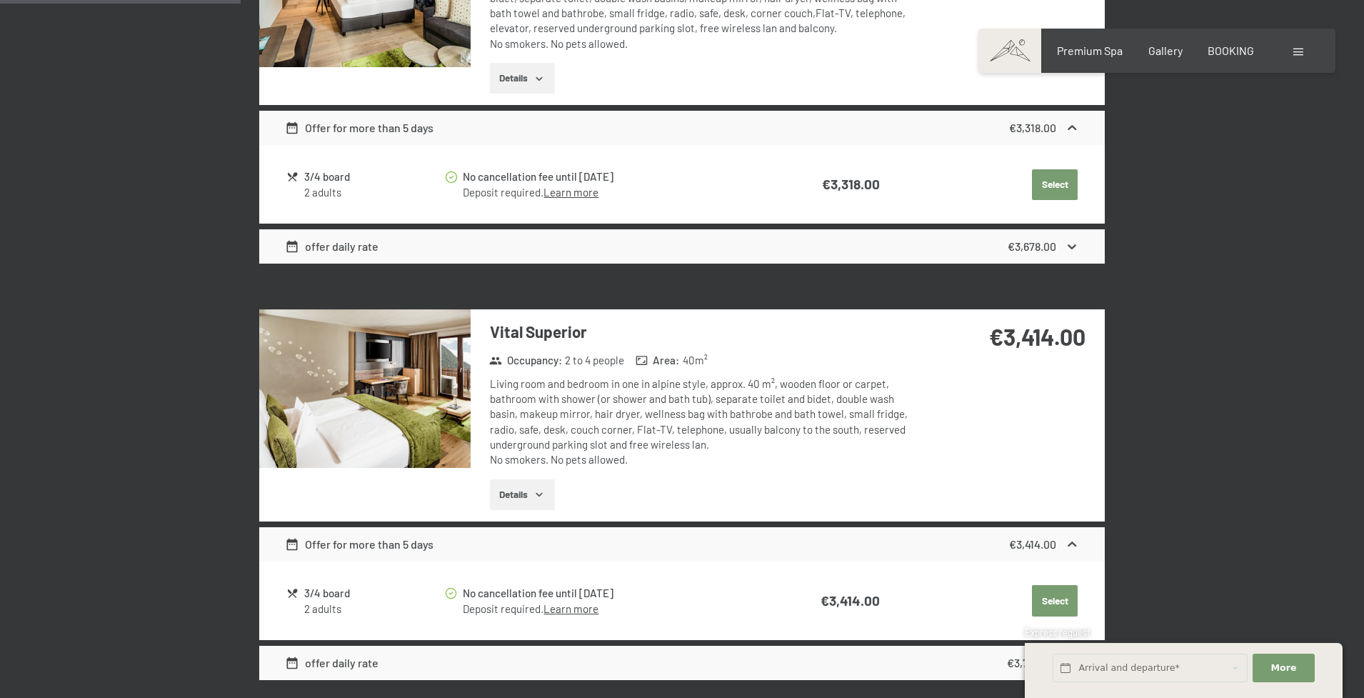
scroll to position [640, 0]
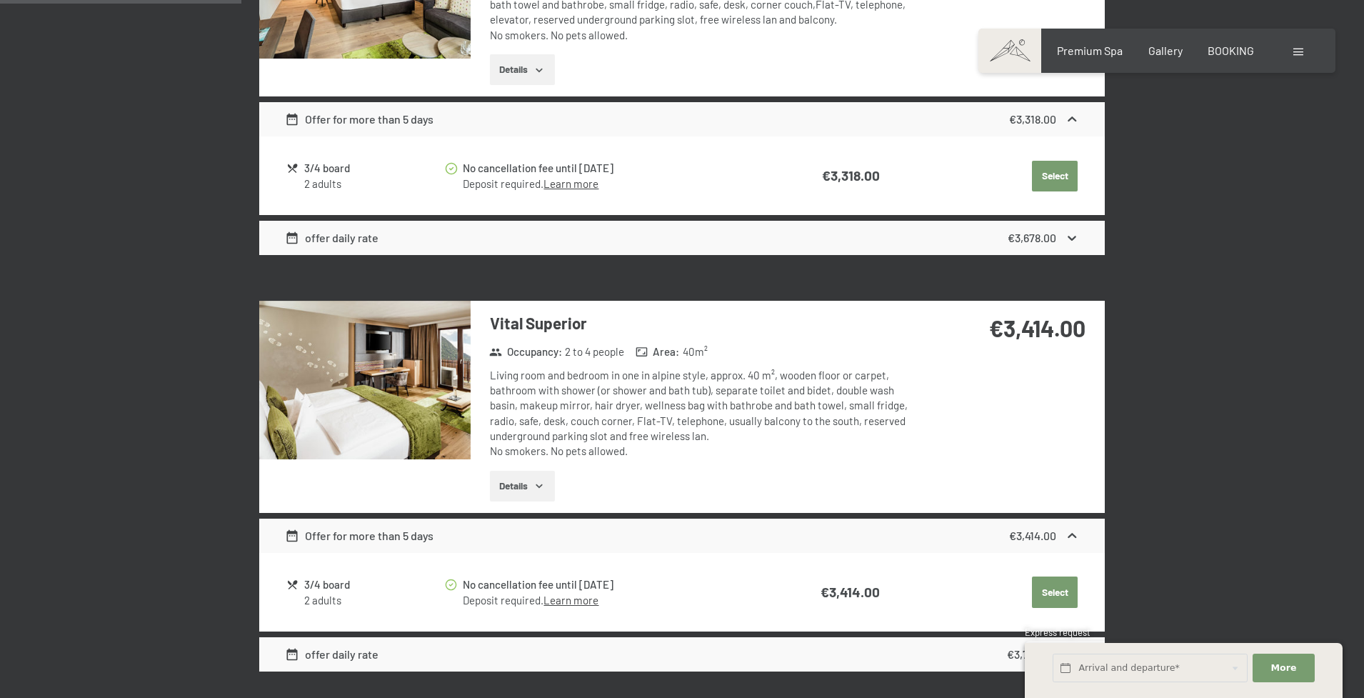
click at [522, 486] on button "Details" at bounding box center [522, 486] width 65 height 31
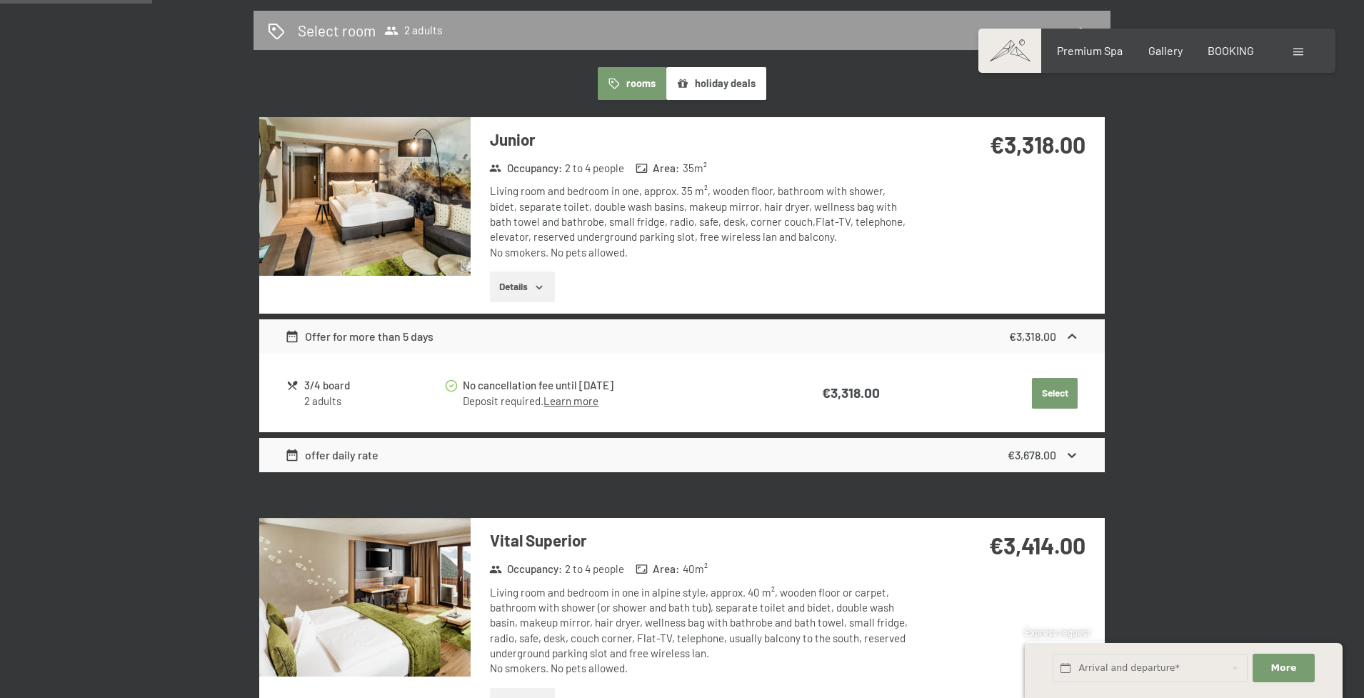
scroll to position [426, 0]
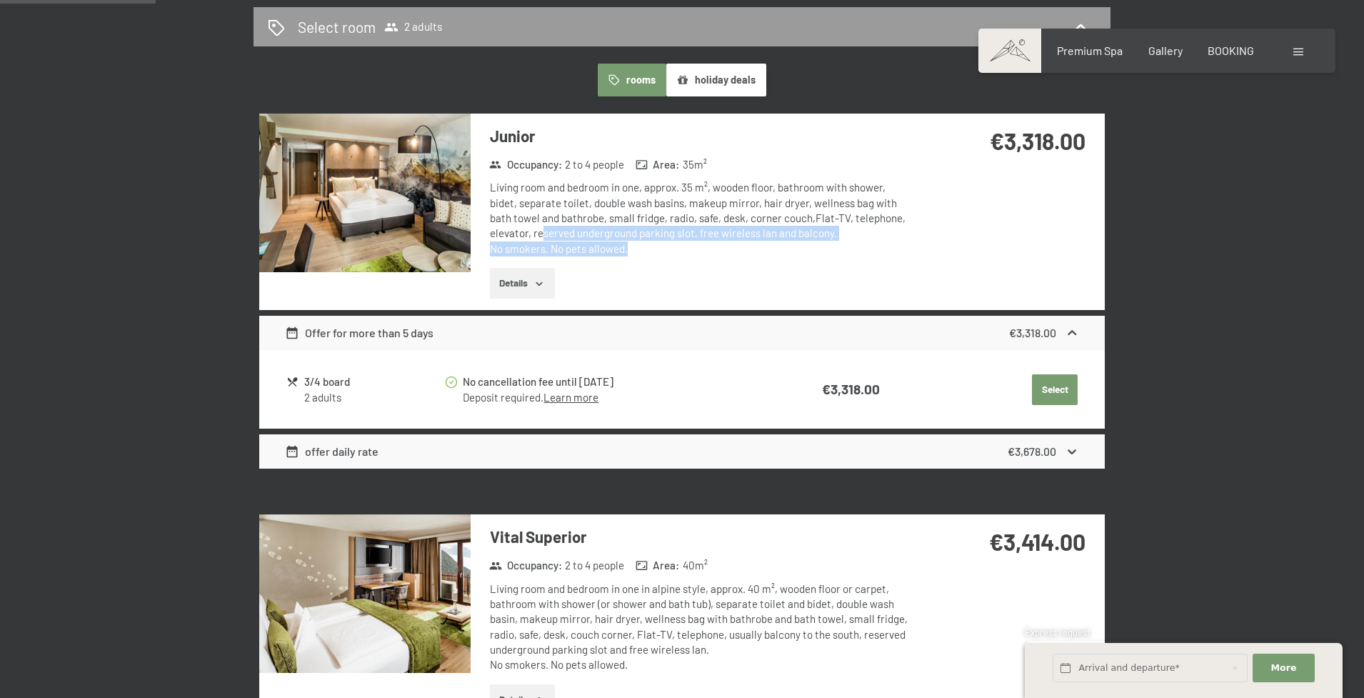
drag, startPoint x: 556, startPoint y: 235, endPoint x: 690, endPoint y: 246, distance: 134.7
click at [700, 237] on div "Living room and bedroom in one, approx. 35 m², wooden floor, bathroom with show…" at bounding box center [702, 218] width 425 height 76
click at [683, 260] on div "Junior Occupancy : 2 to 4 people Area : 35 m² Living room and bedroom in one, a…" at bounding box center [693, 212] width 444 height 196
